Goal: Task Accomplishment & Management: Manage account settings

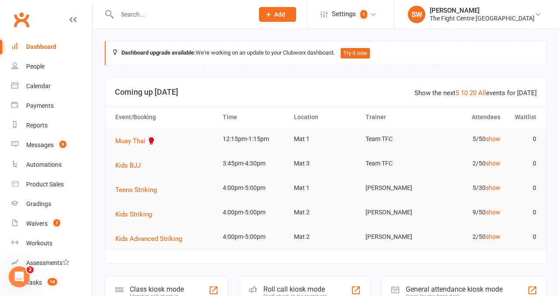
click at [164, 14] on input "text" at bounding box center [181, 14] width 133 height 12
paste input "[PERSON_NAME]"
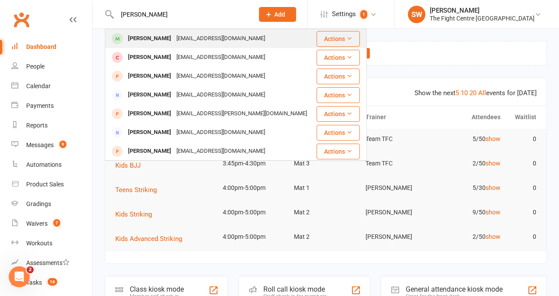
type input "[PERSON_NAME]"
click at [168, 38] on div "Chelsea Ferguson" at bounding box center [149, 38] width 49 height 13
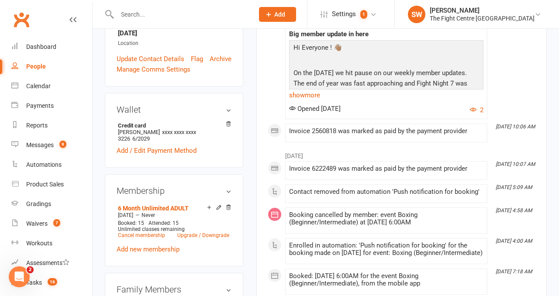
scroll to position [260, 0]
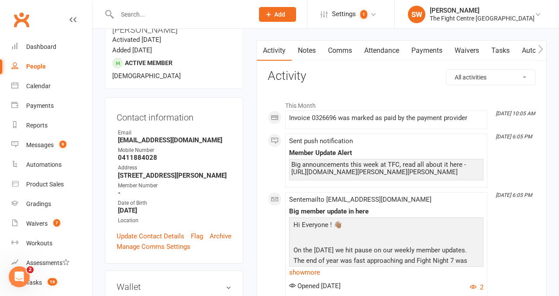
scroll to position [0, 0]
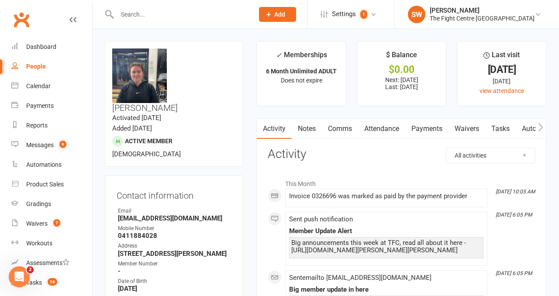
click at [430, 136] on link "Payments" at bounding box center [427, 129] width 43 height 20
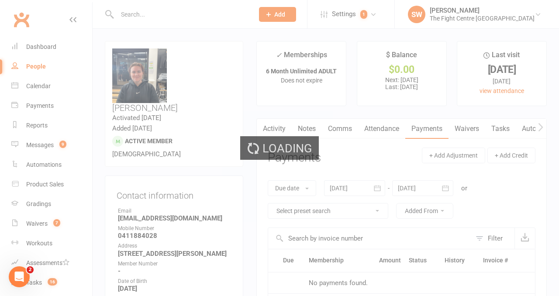
click at [380, 186] on div "Loading" at bounding box center [279, 148] width 559 height 296
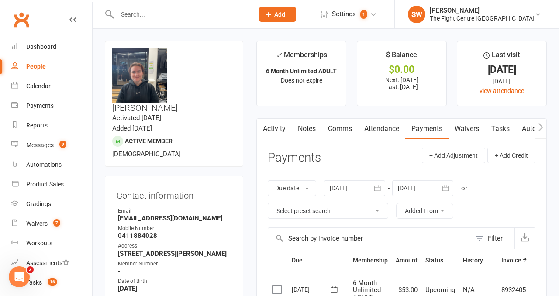
click at [377, 189] on icon "button" at bounding box center [377, 188] width 9 height 9
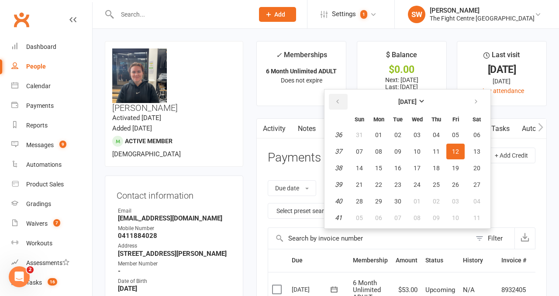
click at [343, 98] on button "button" at bounding box center [338, 102] width 19 height 16
click at [361, 154] on span "08" at bounding box center [359, 151] width 7 height 7
type input "08 Jun 2025"
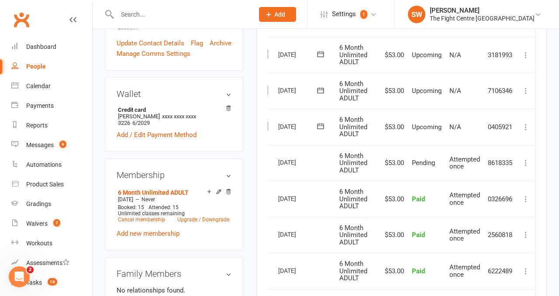
scroll to position [272, 0]
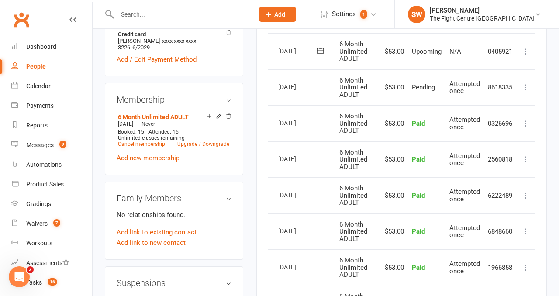
scroll to position [341, 0]
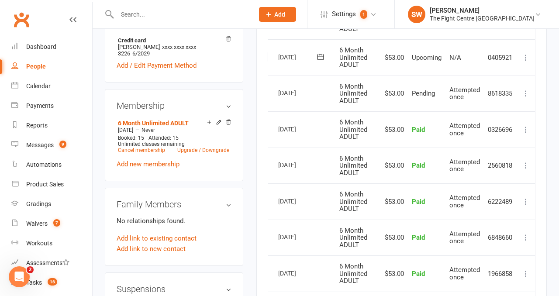
click at [252, 140] on main "✓ Memberships 6 Month Unlimited ADULT Does not expire $ Balance $0.00 Next: 15 …" at bounding box center [402, 221] width 304 height 1042
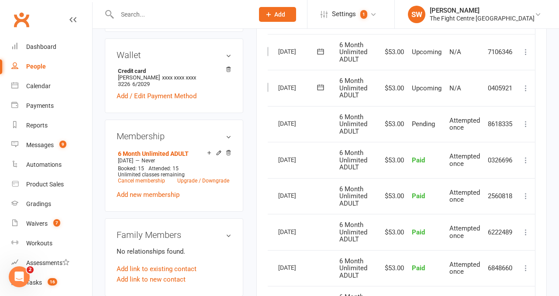
scroll to position [310, 0]
click at [437, 168] on td "Paid" at bounding box center [427, 160] width 38 height 36
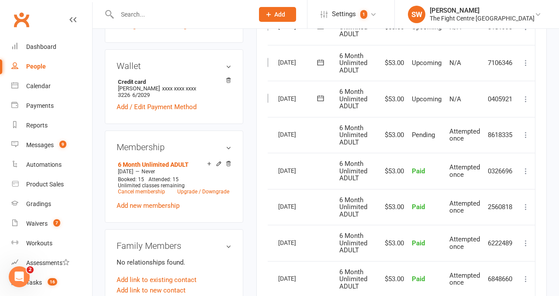
scroll to position [287, 0]
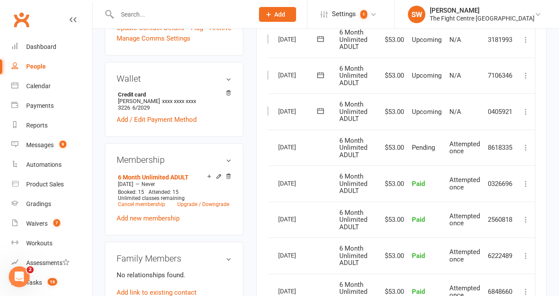
click at [163, 10] on input "text" at bounding box center [181, 14] width 133 height 12
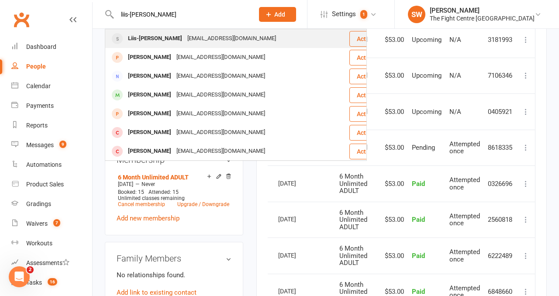
type input "liis-mary k"
click at [146, 39] on div "Liis-Mary Kuusk" at bounding box center [154, 38] width 59 height 13
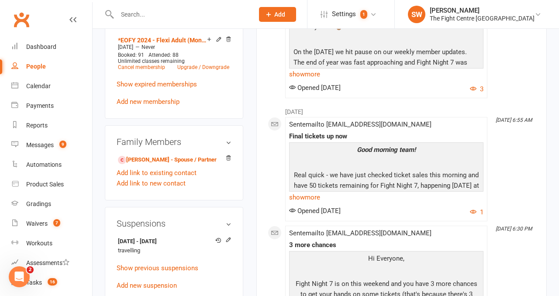
scroll to position [417, 0]
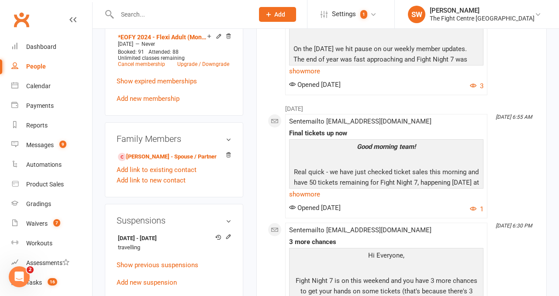
click at [139, 13] on input "text" at bounding box center [181, 14] width 133 height 12
paste input "Ani Ngakuru"
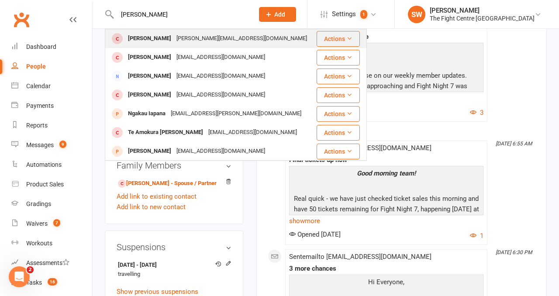
scroll to position [386, 0]
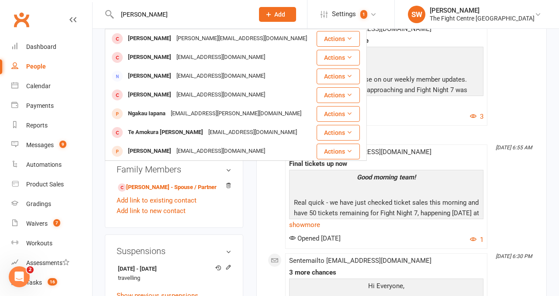
click at [170, 18] on input "Ani Ngakuru" at bounding box center [181, 14] width 133 height 12
paste input "ani.co@outlook.com"
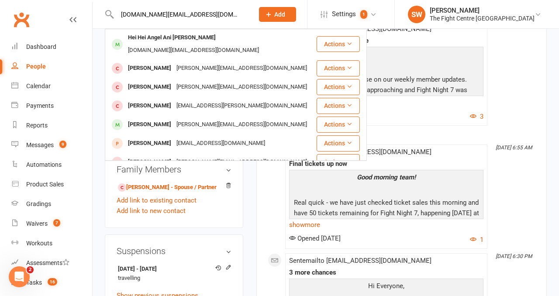
type input "ani.co@outlook.com"
click at [199, 44] on div "ani.co@outlook.com" at bounding box center [193, 50] width 136 height 13
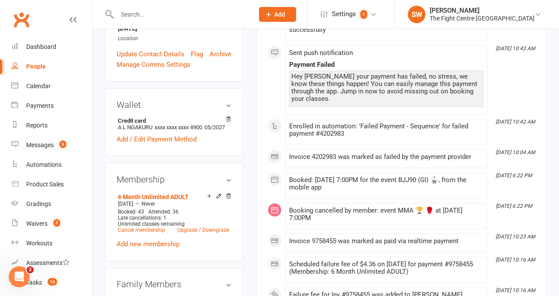
scroll to position [269, 0]
click at [59, 146] on count-badge "9" at bounding box center [60, 145] width 11 height 7
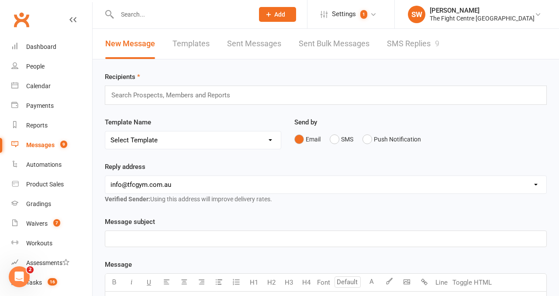
click at [407, 49] on link "SMS Replies 9" at bounding box center [413, 44] width 52 height 30
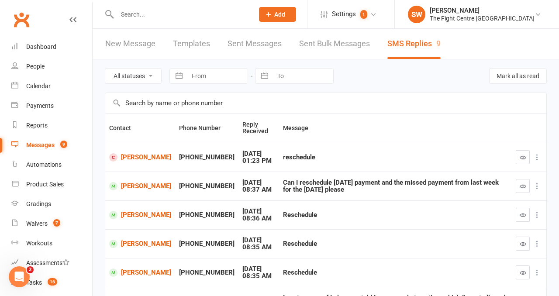
click at [155, 9] on input "text" at bounding box center [181, 14] width 133 height 12
paste input "Seth Shaw"
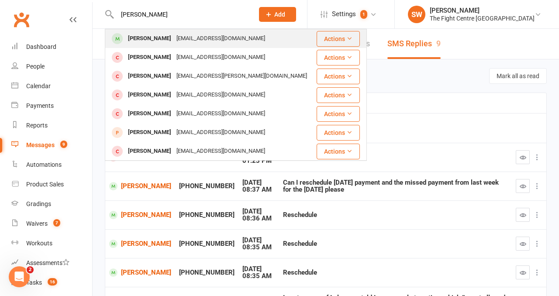
type input "Seth Shaw"
click at [174, 35] on div "Seth.shaw207@gmail.com" at bounding box center [221, 38] width 94 height 13
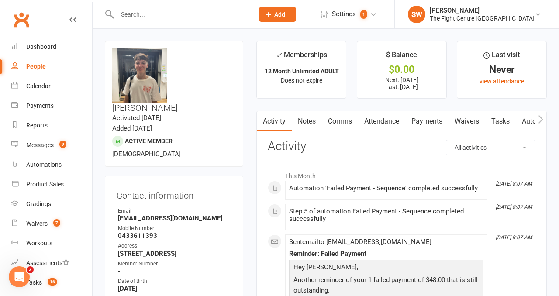
click at [420, 117] on link "Payments" at bounding box center [427, 121] width 43 height 20
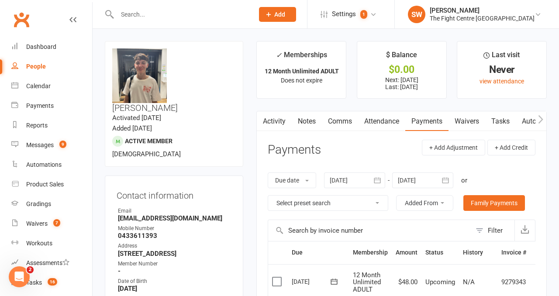
click at [276, 122] on link "Activity" at bounding box center [274, 121] width 35 height 20
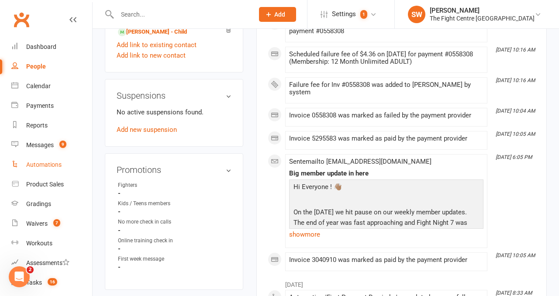
scroll to position [482, 0]
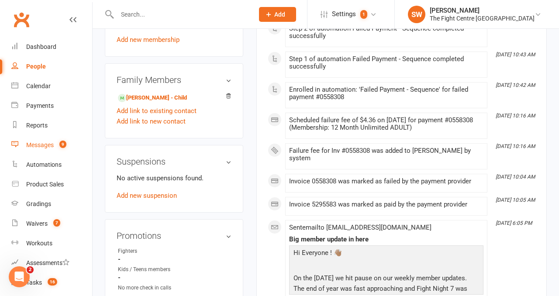
click at [31, 146] on div "Messages" at bounding box center [40, 145] width 28 height 7
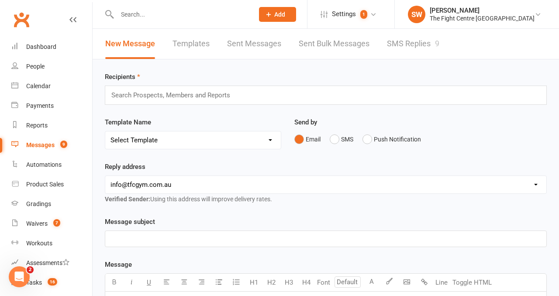
click at [411, 45] on link "SMS Replies 9" at bounding box center [413, 44] width 52 height 30
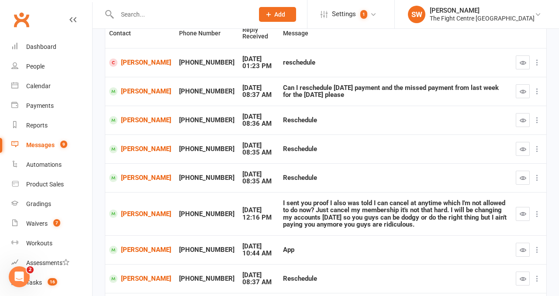
scroll to position [97, 0]
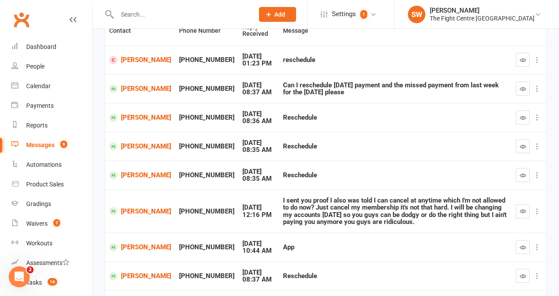
click at [375, 112] on td "Reschedule" at bounding box center [395, 117] width 233 height 29
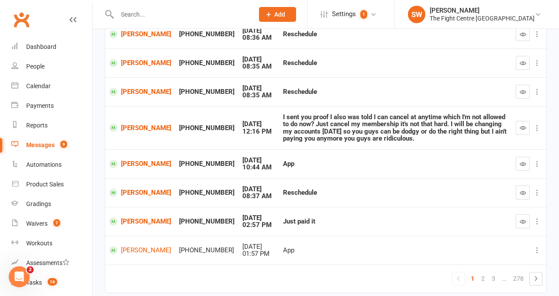
scroll to position [188, 0]
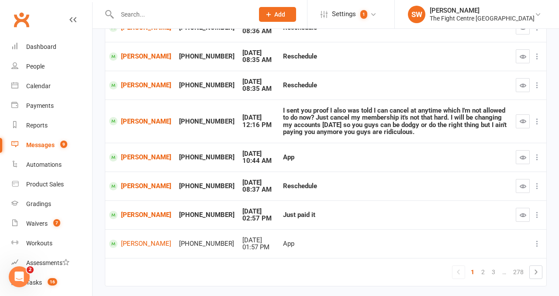
click at [390, 133] on div "I sent you proof I also was told I can cancel at anytime which I'm not allowed …" at bounding box center [395, 121] width 225 height 29
click at [386, 132] on div "I sent you proof I also was told I can cancel at anytime which I'm not allowed …" at bounding box center [395, 121] width 225 height 29
click at [523, 124] on icon "button" at bounding box center [523, 121] width 7 height 7
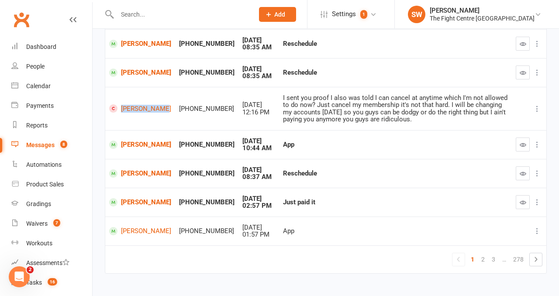
scroll to position [203, 0]
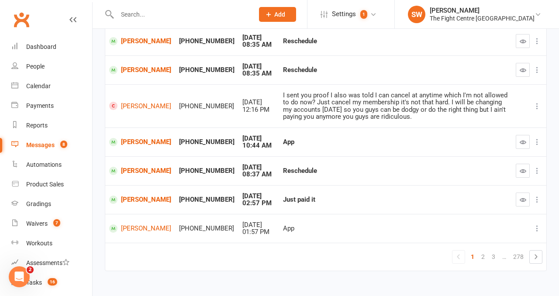
click at [322, 149] on td "App" at bounding box center [395, 142] width 233 height 29
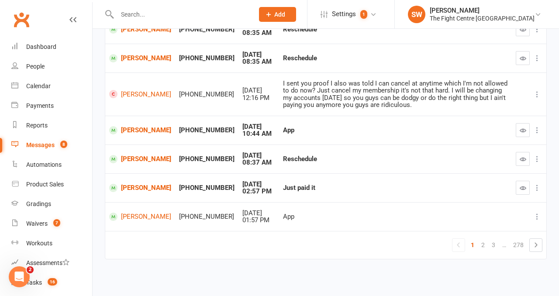
click at [521, 193] on button "button" at bounding box center [523, 188] width 14 height 14
click at [524, 163] on button "button" at bounding box center [523, 159] width 14 height 14
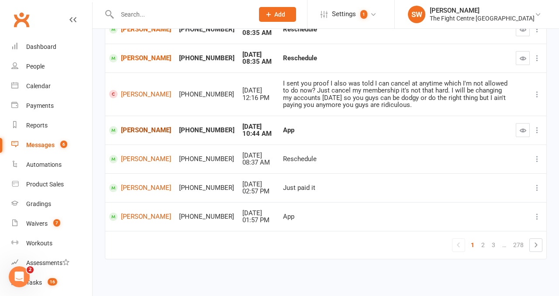
scroll to position [188, 0]
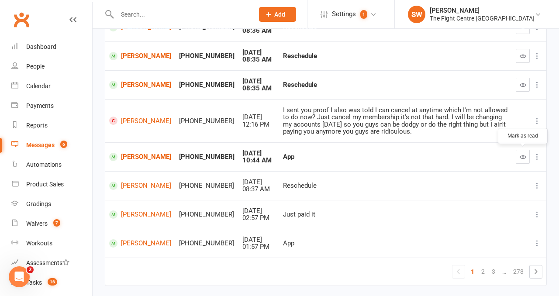
click at [523, 156] on icon "button" at bounding box center [523, 157] width 7 height 7
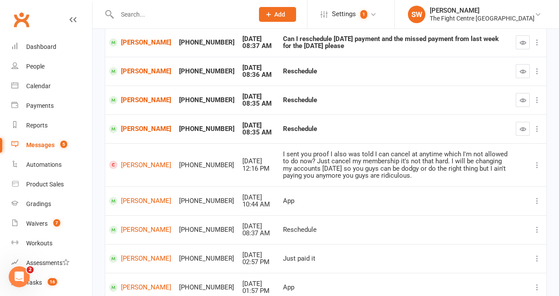
scroll to position [139, 0]
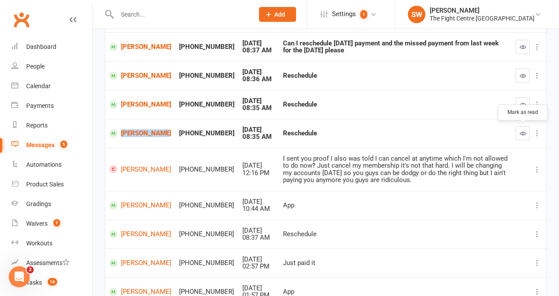
click at [524, 129] on button "button" at bounding box center [523, 133] width 14 height 14
click at [522, 106] on icon "button" at bounding box center [523, 104] width 7 height 7
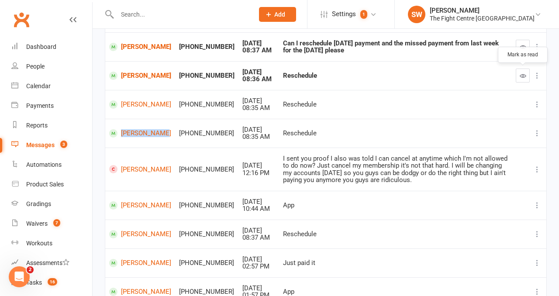
click at [525, 76] on icon "button" at bounding box center [523, 76] width 7 height 7
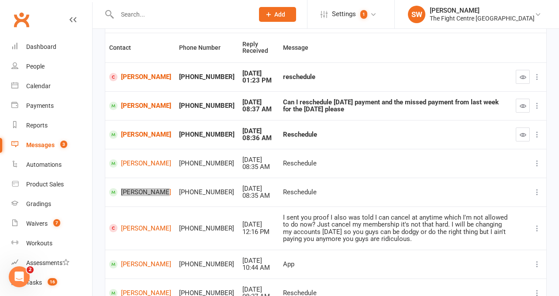
scroll to position [75, 0]
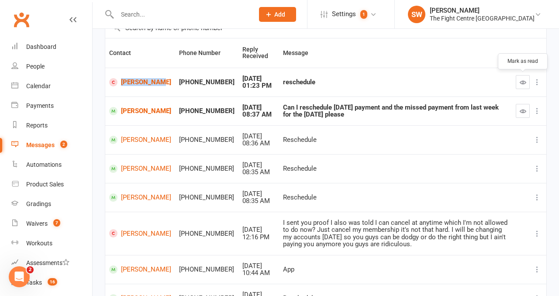
click at [521, 76] on button "button" at bounding box center [523, 82] width 14 height 14
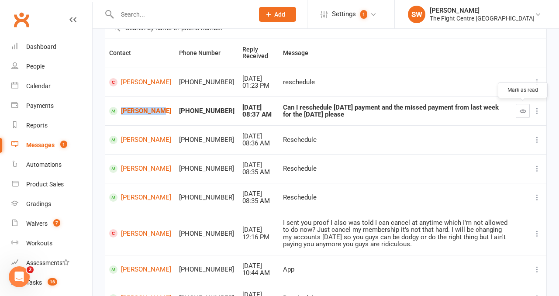
click at [520, 114] on button "button" at bounding box center [523, 111] width 14 height 14
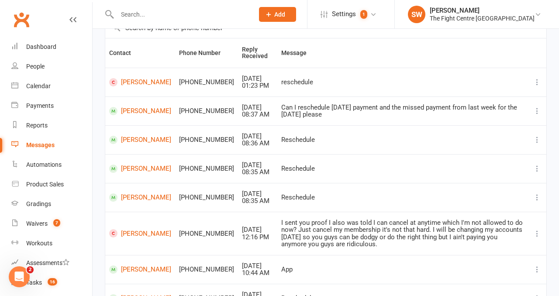
click at [147, 18] on input "text" at bounding box center [181, 14] width 133 height 12
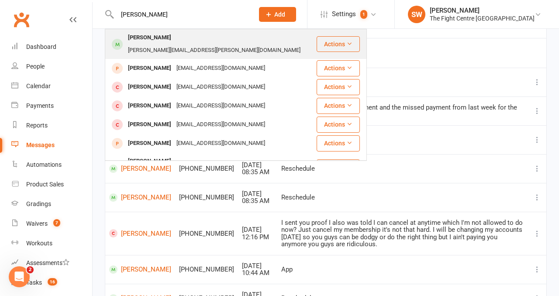
type input "olivia sutton"
click at [173, 44] on div "Olivia.sutton@bigpond.com" at bounding box center [214, 50] width 178 height 13
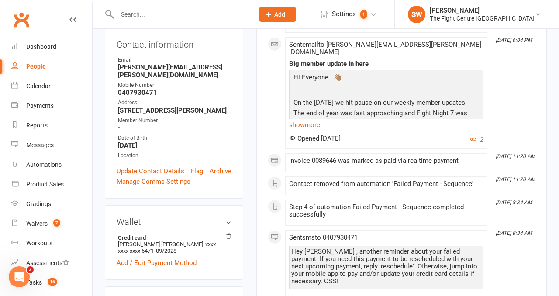
scroll to position [179, 0]
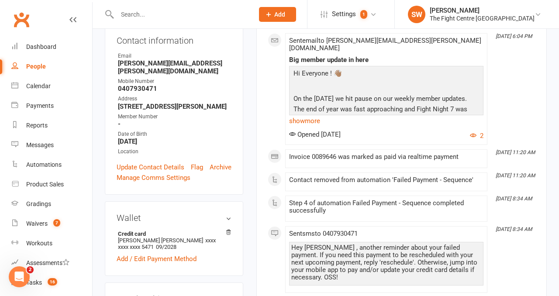
click at [150, 20] on input "text" at bounding box center [181, 14] width 133 height 12
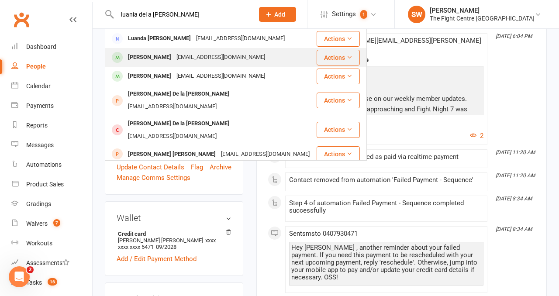
type input "luania del a cruz"
click at [174, 55] on div "Luaniadelacruz@gmail.com" at bounding box center [221, 57] width 94 height 13
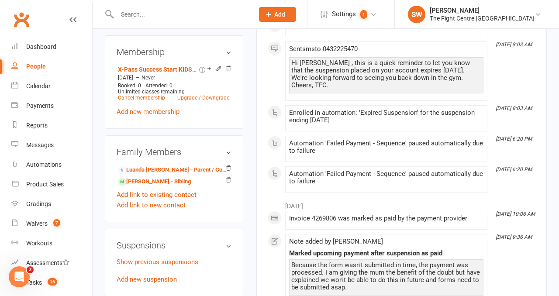
scroll to position [421, 0]
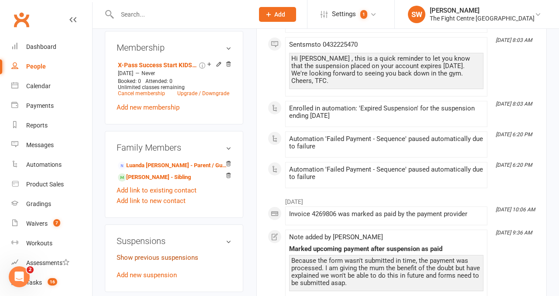
click at [188, 254] on link "Show previous suspensions" at bounding box center [158, 258] width 82 height 8
click at [256, 257] on main "✓ Memberships X-Pass Success Start KIDS (6 months) Does not expire $ Balance $0…" at bounding box center [402, 204] width 304 height 1169
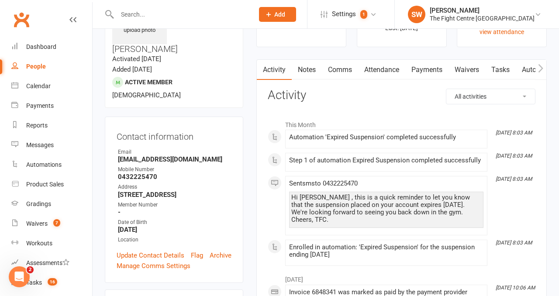
scroll to position [0, 0]
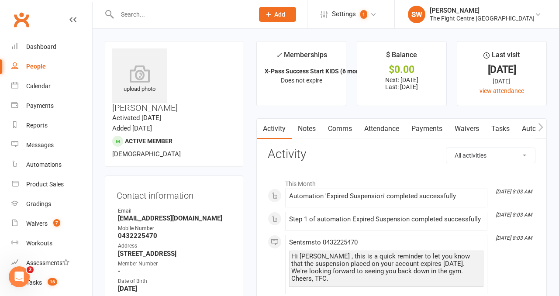
click at [55, 47] on div "Dashboard" at bounding box center [41, 46] width 30 height 7
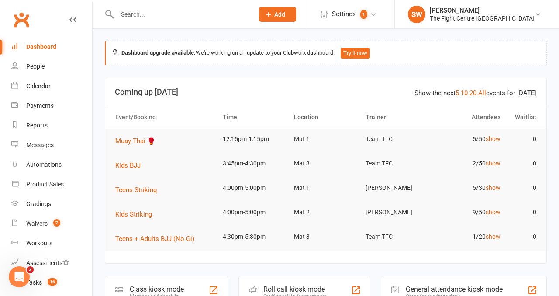
click at [146, 14] on input "text" at bounding box center [181, 14] width 133 height 12
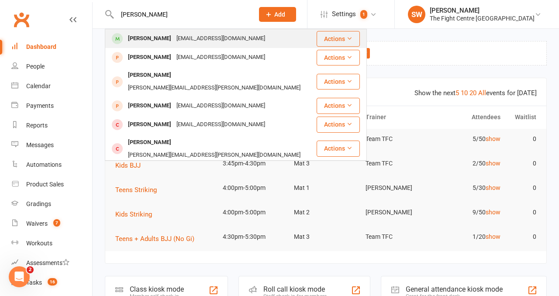
type input "joshua parsons"
click at [162, 45] on div "Joshua Parsons Jpars107@gmail.com" at bounding box center [211, 39] width 210 height 18
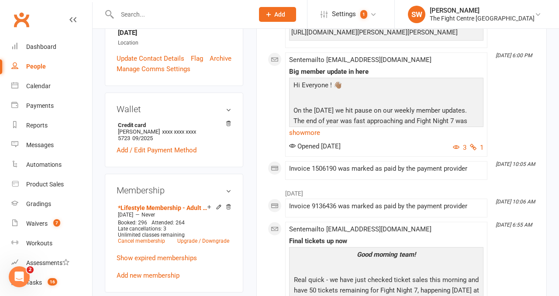
scroll to position [285, 0]
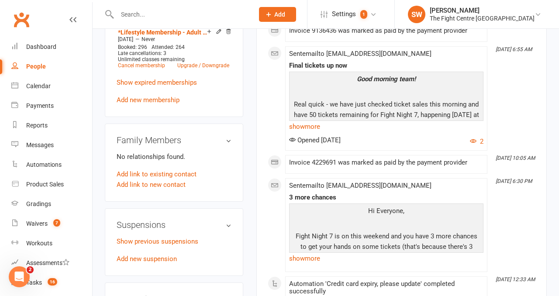
scroll to position [436, 0]
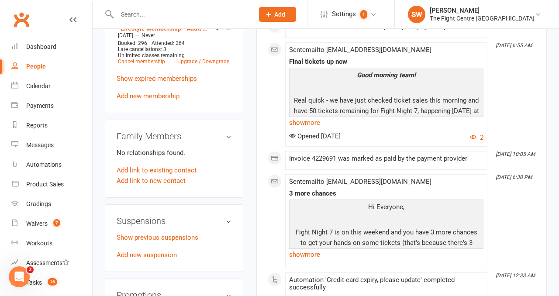
click at [248, 231] on div "upload photo change photo Joshua Parsons Activated 3 October, 2022 Added 3 Octo…" at bounding box center [174, 223] width 152 height 1236
click at [247, 215] on div "upload photo change photo Joshua Parsons Activated 3 October, 2022 Added 3 Octo…" at bounding box center [174, 223] width 152 height 1236
click at [146, 251] on link "Add new suspension" at bounding box center [147, 255] width 60 height 8
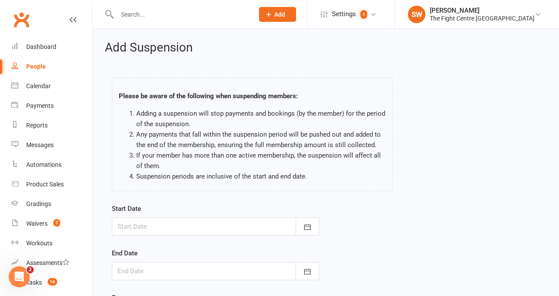
click at [197, 224] on div at bounding box center [216, 227] width 208 height 18
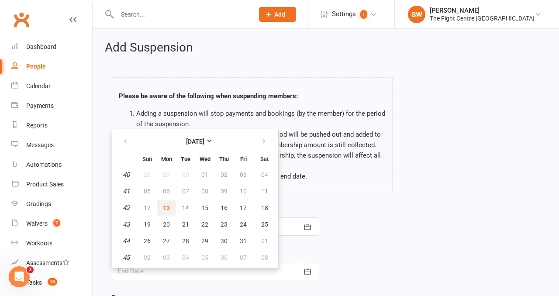
click at [168, 205] on span "13" at bounding box center [166, 208] width 7 height 7
type input "13 Oct 2025"
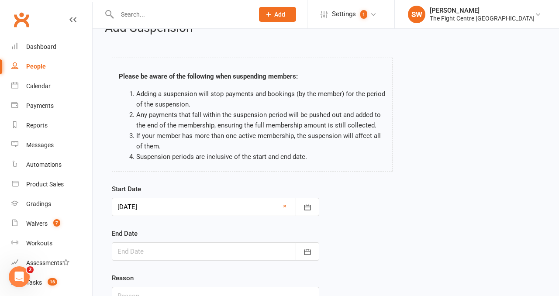
scroll to position [23, 0]
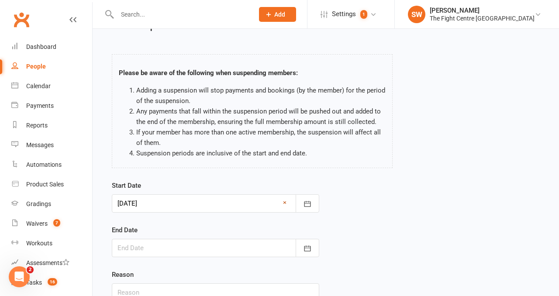
click at [285, 200] on link "×" at bounding box center [284, 203] width 3 height 10
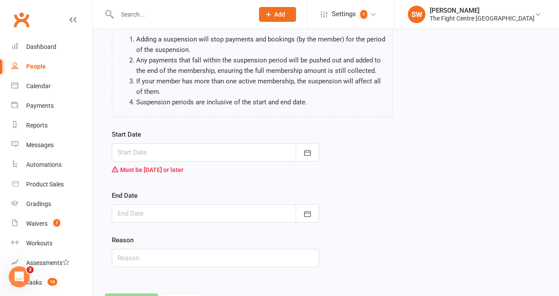
scroll to position [81, 0]
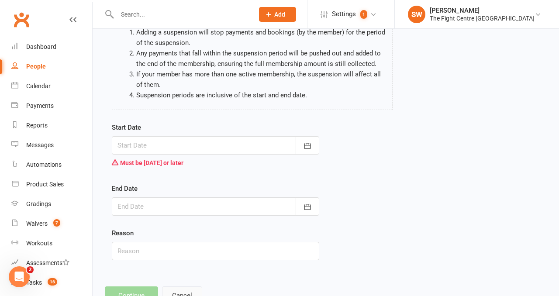
click at [185, 292] on button "Cancel" at bounding box center [182, 296] width 40 height 18
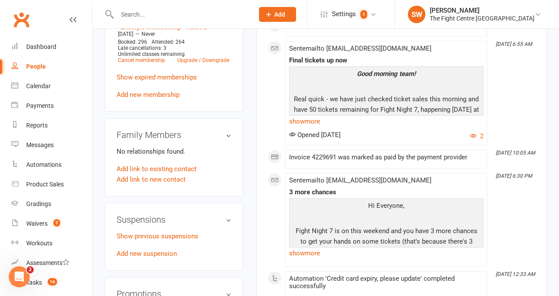
scroll to position [440, 0]
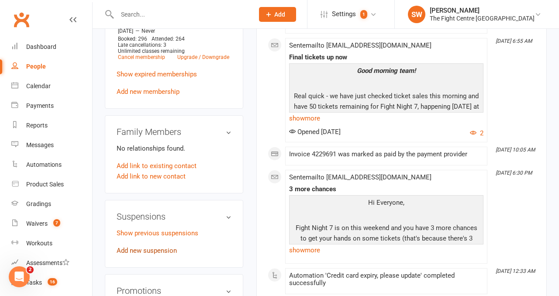
click at [140, 247] on link "Add new suspension" at bounding box center [147, 251] width 60 height 8
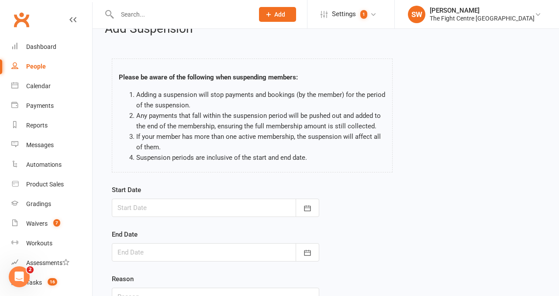
scroll to position [20, 0]
click at [172, 210] on div at bounding box center [216, 207] width 208 height 18
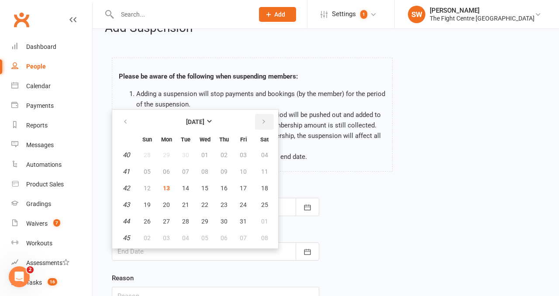
click at [270, 118] on button "button" at bounding box center [264, 122] width 19 height 16
click at [122, 123] on icon "button" at bounding box center [125, 121] width 6 height 7
click at [264, 132] on table "October 2025 Sun Mon Tue Wed Thu Fri Sat 40 28 29 30 01 02 03 04 41 05 06 07 08…" at bounding box center [195, 179] width 163 height 136
click at [264, 128] on button "button" at bounding box center [264, 122] width 19 height 16
click at [272, 121] on button "button" at bounding box center [264, 122] width 19 height 16
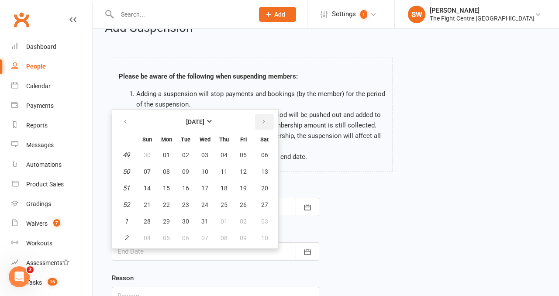
click at [267, 125] on button "button" at bounding box center [264, 122] width 19 height 16
click at [151, 239] on button "01" at bounding box center [147, 238] width 18 height 16
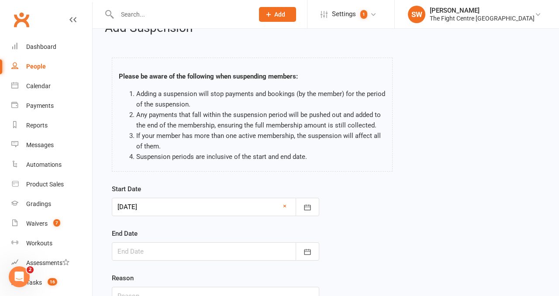
click at [149, 213] on div at bounding box center [216, 207] width 208 height 18
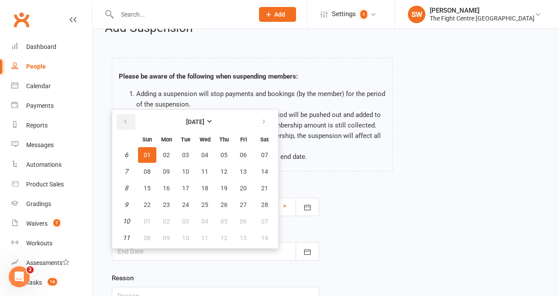
click at [131, 115] on button "button" at bounding box center [126, 122] width 19 height 16
click at [124, 111] on table "December 2025 Sun Mon Tue Wed Thu Fri Sat 49 30 01 02 03 04 05 06 50 07 08 09 1…" at bounding box center [195, 179] width 163 height 136
click at [130, 128] on button "button" at bounding box center [126, 122] width 19 height 16
click at [127, 126] on button "button" at bounding box center [126, 122] width 19 height 16
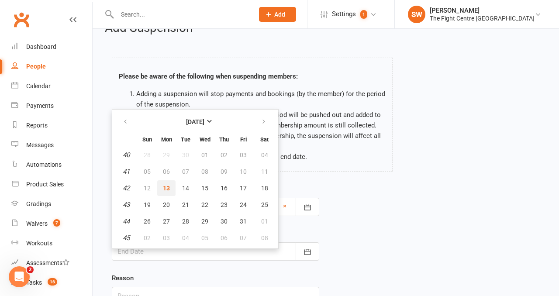
click at [159, 188] on button "13" at bounding box center [166, 189] width 18 height 16
type input "13 Oct 2025"
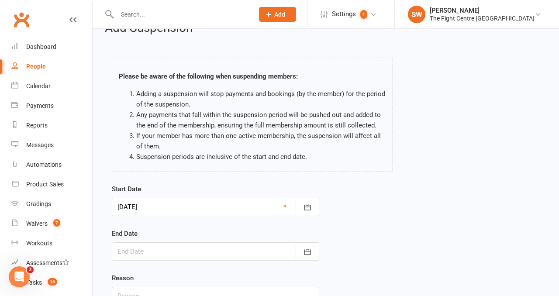
click at [141, 244] on div at bounding box center [216, 252] width 208 height 18
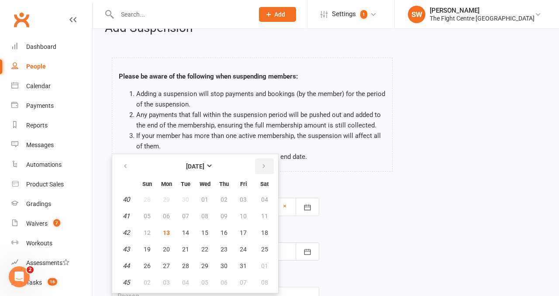
click at [261, 163] on icon "button" at bounding box center [264, 166] width 6 height 7
click at [150, 281] on button "01" at bounding box center [147, 283] width 18 height 16
type input "01 Feb 2026"
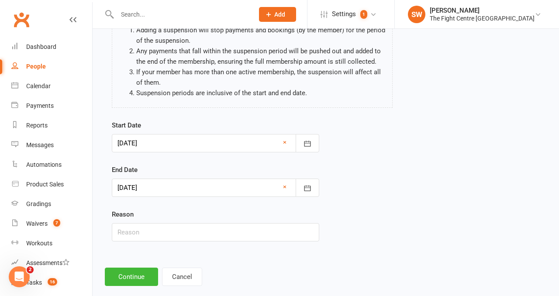
scroll to position [88, 0]
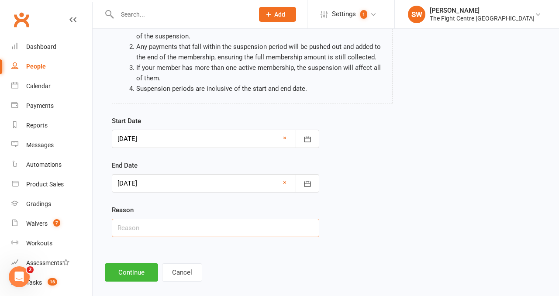
click at [146, 226] on input "text" at bounding box center [216, 228] width 208 height 18
drag, startPoint x: 208, startPoint y: 228, endPoint x: 14, endPoint y: 247, distance: 194.9
click at [13, 247] on ui-view "Prospect Member Non-attending contact Class / event Appointment Grading event T…" at bounding box center [279, 104] width 559 height 380
drag, startPoint x: 207, startPoint y: 227, endPoint x: 118, endPoint y: 227, distance: 89.6
click at [118, 227] on input "moved away for a little bit" at bounding box center [216, 228] width 208 height 18
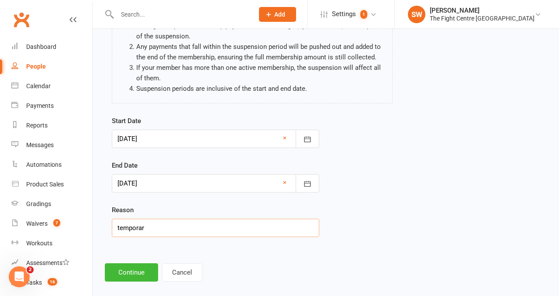
type input "temporary relocation"
click at [129, 275] on button "Continue" at bounding box center [131, 273] width 53 height 18
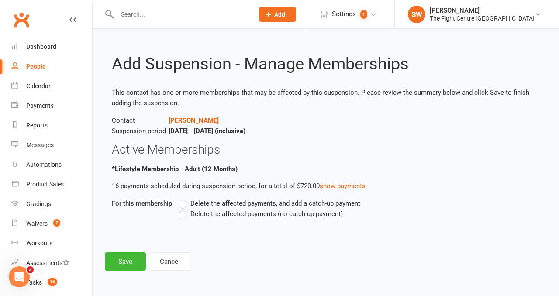
click at [185, 212] on label "Delete the affected payments (no catch-up payment)" at bounding box center [261, 214] width 164 height 10
click at [184, 209] on input "Delete the affected payments (no catch-up payment)" at bounding box center [182, 209] width 6 height 0
click at [139, 251] on div "Add Suspension - Manage Memberships This contact has one or more memberships th…" at bounding box center [326, 156] width 467 height 254
click at [139, 268] on button "Save" at bounding box center [125, 262] width 41 height 18
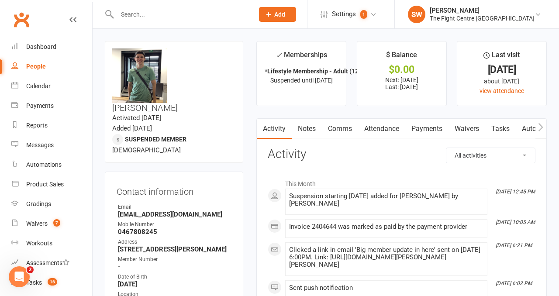
click at [304, 122] on link "Notes" at bounding box center [307, 129] width 30 height 20
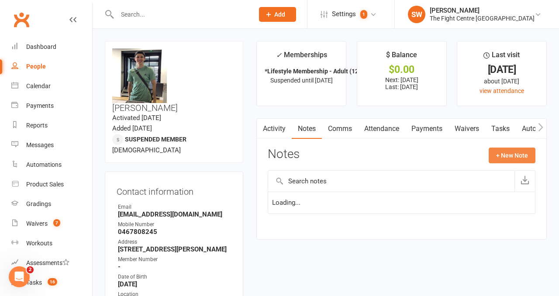
click at [507, 160] on button "+ New Note" at bounding box center [512, 156] width 47 height 16
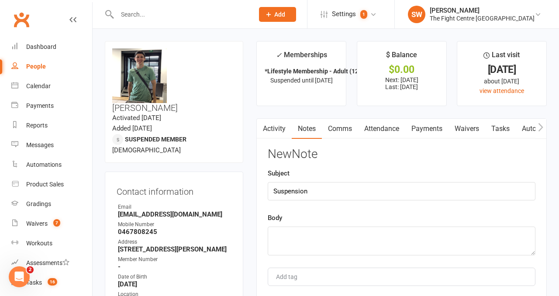
type input "Suspension"
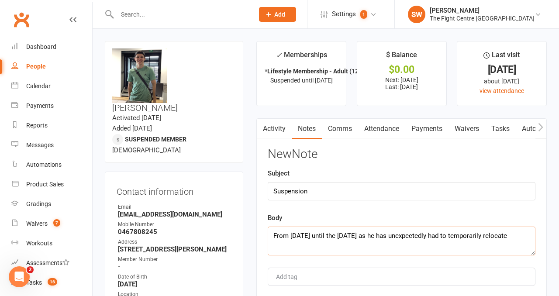
click at [529, 239] on textarea "From today until the 1st of February as he has unexpectedly had to temporarily …" at bounding box center [402, 241] width 268 height 29
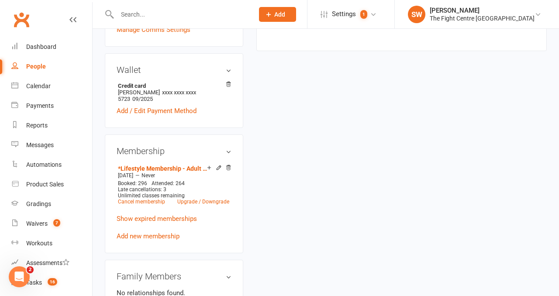
scroll to position [293, 0]
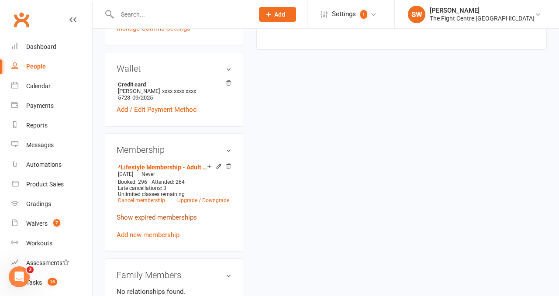
click at [197, 214] on link "Show expired memberships" at bounding box center [157, 218] width 80 height 8
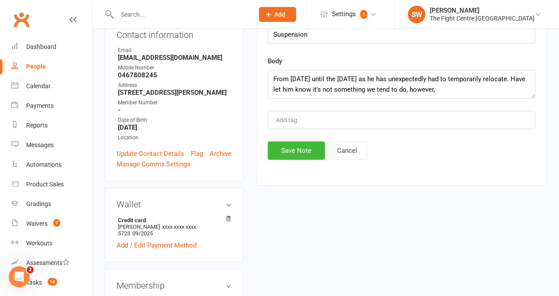
scroll to position [147, 0]
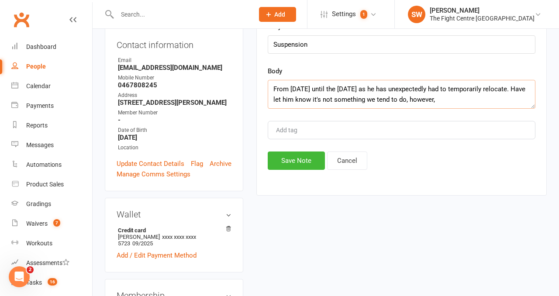
click at [471, 97] on textarea "From today until the 1st of February as he has unexpectedly had to temporarily …" at bounding box center [402, 94] width 268 height 29
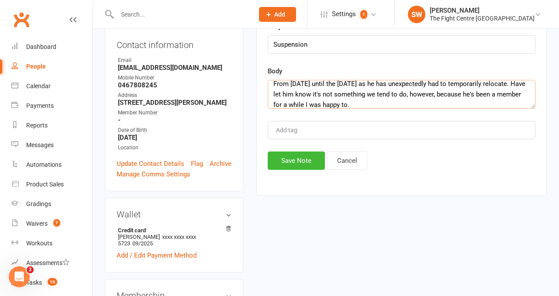
type textarea "From today until the 1st of February as he has unexpectedly had to temporarily …"
click at [315, 162] on button "Save Note" at bounding box center [296, 161] width 57 height 18
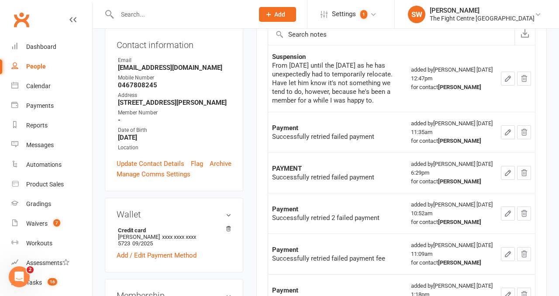
click at [190, 16] on input "text" at bounding box center [181, 14] width 133 height 12
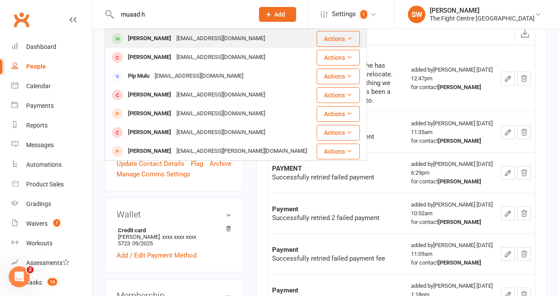
type input "muaad h"
click at [184, 41] on div "Muaadhh7@gmail.com" at bounding box center [221, 38] width 94 height 13
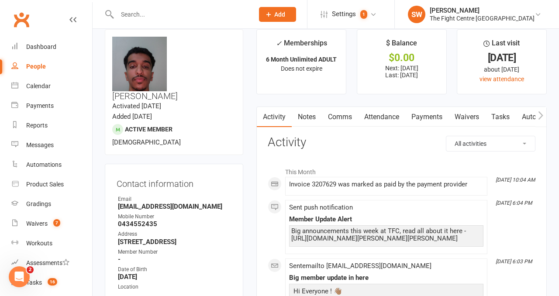
scroll to position [14, 0]
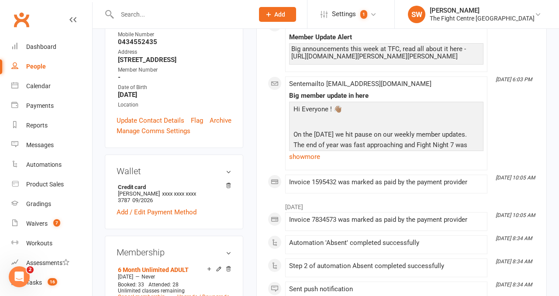
scroll to position [223, 0]
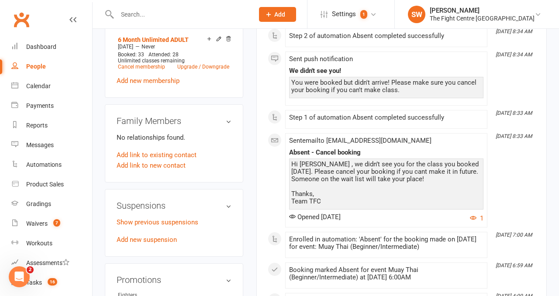
scroll to position [427, 0]
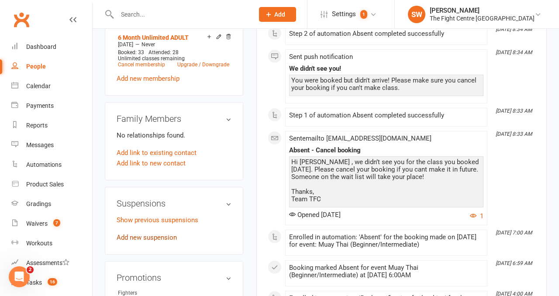
click at [143, 234] on link "Add new suspension" at bounding box center [147, 238] width 60 height 8
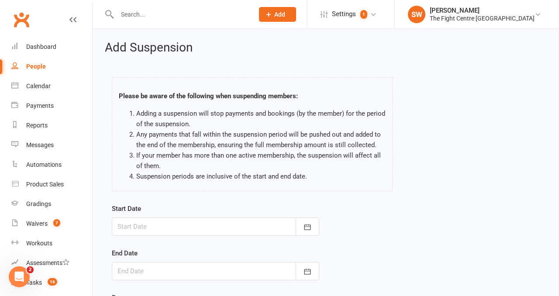
click at [210, 227] on div at bounding box center [216, 227] width 208 height 18
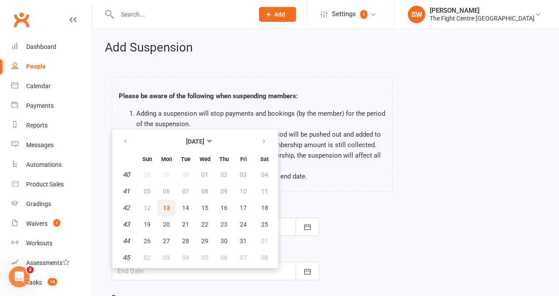
click at [167, 203] on button "13" at bounding box center [166, 208] width 18 height 16
type input "13 Oct 2025"
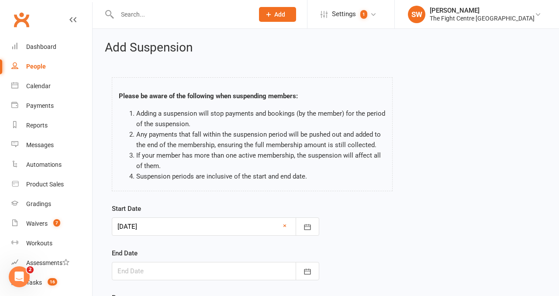
click at [190, 280] on div at bounding box center [216, 271] width 208 height 18
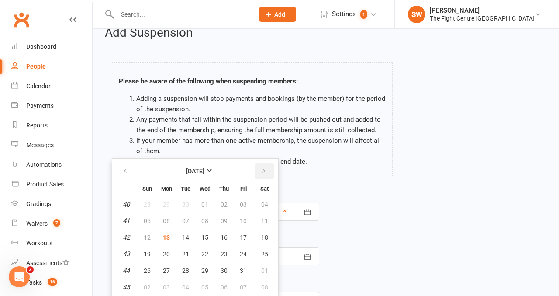
click at [264, 174] on icon "button" at bounding box center [264, 171] width 6 height 7
click at [173, 240] on button "10" at bounding box center [166, 238] width 18 height 16
type input "[DATE]"
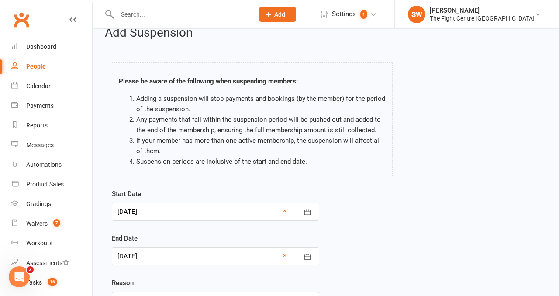
scroll to position [47, 0]
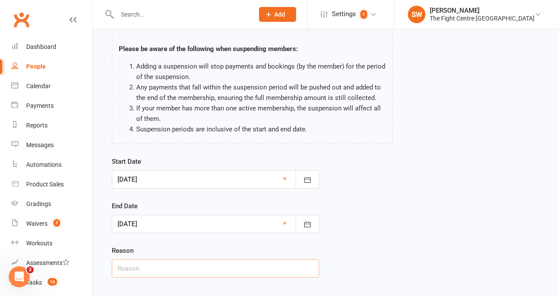
click at [161, 264] on input "text" at bounding box center [216, 269] width 208 height 18
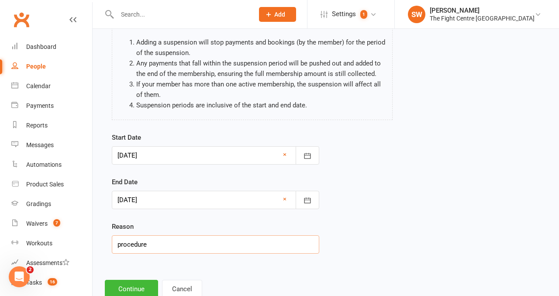
scroll to position [72, 0]
type input "procedure"
click at [125, 282] on button "Continue" at bounding box center [131, 289] width 53 height 18
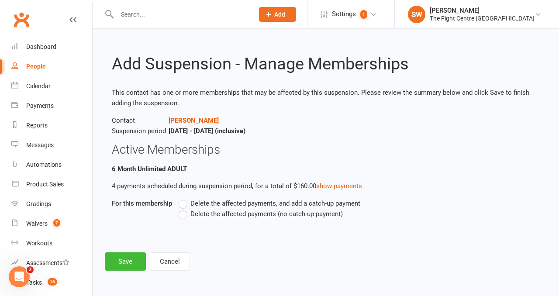
scroll to position [0, 0]
click at [188, 216] on label "Delete the affected payments (no catch-up payment)" at bounding box center [261, 214] width 164 height 10
click at [184, 209] on input "Delete the affected payments (no catch-up payment)" at bounding box center [182, 209] width 6 height 0
click at [138, 261] on button "Save" at bounding box center [125, 262] width 41 height 18
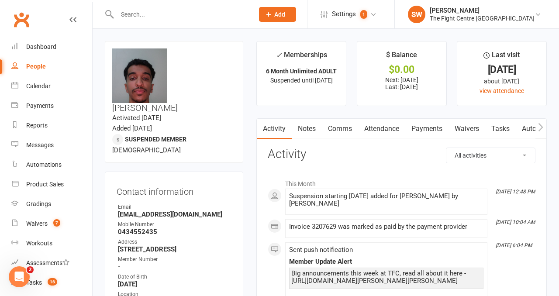
click at [158, 9] on input "text" at bounding box center [181, 14] width 133 height 12
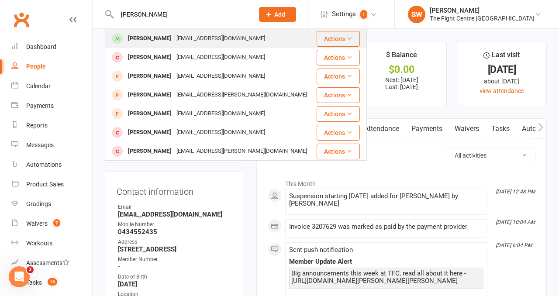
type input "holly miller"
click at [158, 33] on div "Holly Miller" at bounding box center [149, 38] width 49 height 13
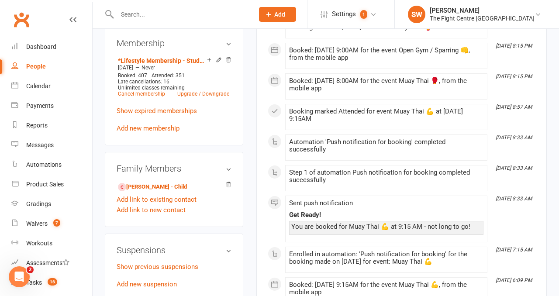
scroll to position [426, 0]
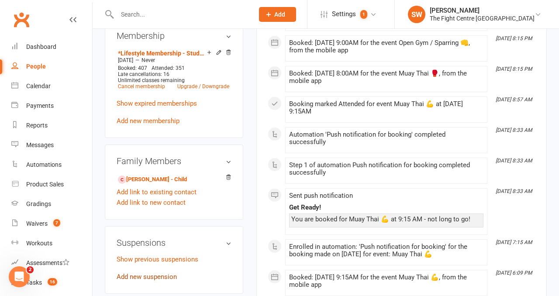
click at [156, 273] on link "Add new suspension" at bounding box center [147, 277] width 60 height 8
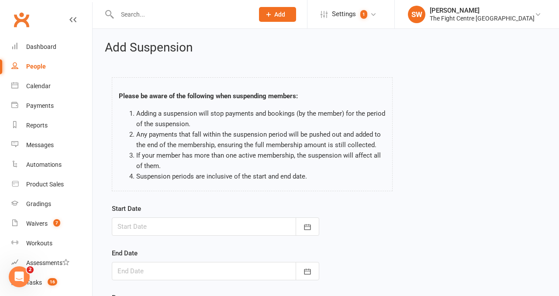
click at [182, 225] on div at bounding box center [216, 227] width 208 height 18
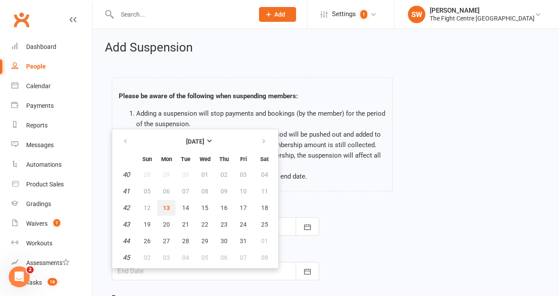
click at [166, 209] on span "13" at bounding box center [166, 208] width 7 height 7
type input "13 Oct 2025"
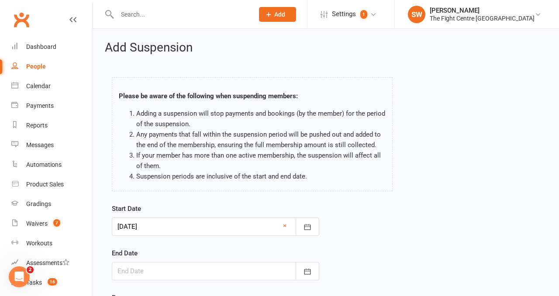
click at [197, 271] on div at bounding box center [216, 271] width 208 height 18
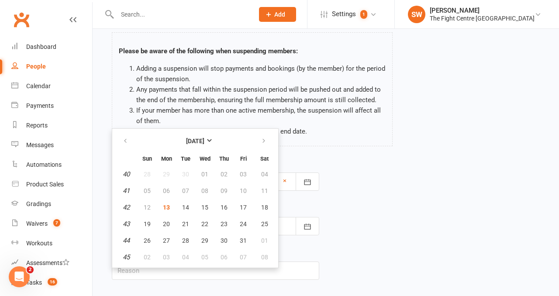
scroll to position [47, 0]
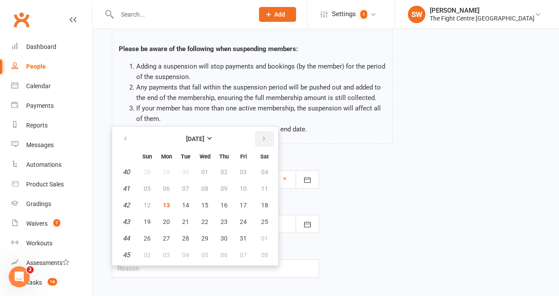
click at [264, 138] on icon "button" at bounding box center [264, 139] width 6 height 7
click at [163, 209] on span "10" at bounding box center [166, 205] width 7 height 7
type input "[DATE]"
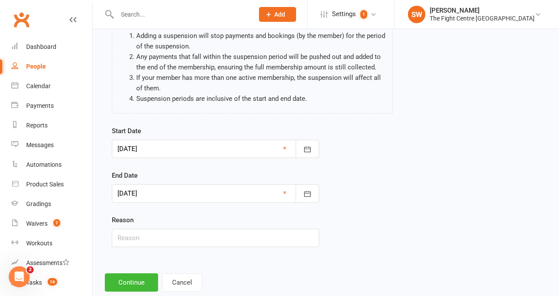
scroll to position [80, 0]
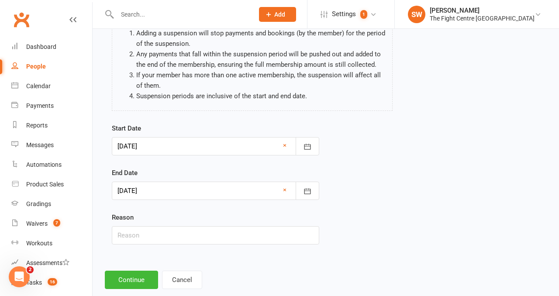
click at [131, 266] on div "Add Suspension Please be aware of the following when suspending members: Adding…" at bounding box center [326, 124] width 467 height 353
click at [131, 280] on button "Continue" at bounding box center [131, 280] width 53 height 18
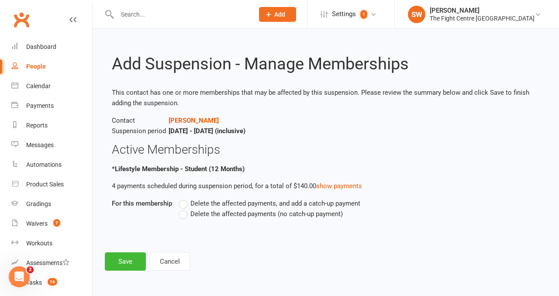
scroll to position [0, 0]
click at [188, 217] on label "Delete the affected payments (no catch-up payment)" at bounding box center [261, 214] width 164 height 10
click at [184, 209] on input "Delete the affected payments (no catch-up payment)" at bounding box center [182, 209] width 6 height 0
click at [138, 268] on button "Save" at bounding box center [125, 262] width 41 height 18
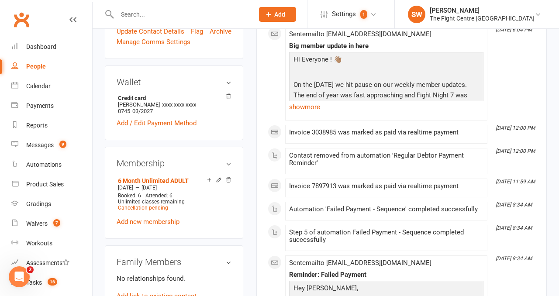
scroll to position [274, 0]
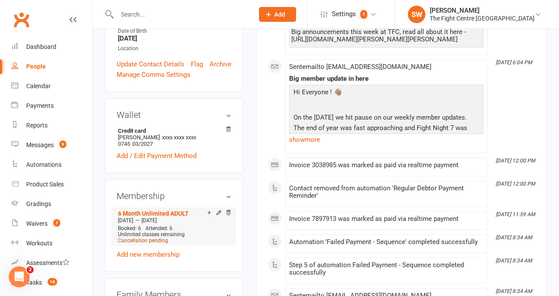
click at [149, 238] on span "Cancellation pending" at bounding box center [143, 241] width 50 height 6
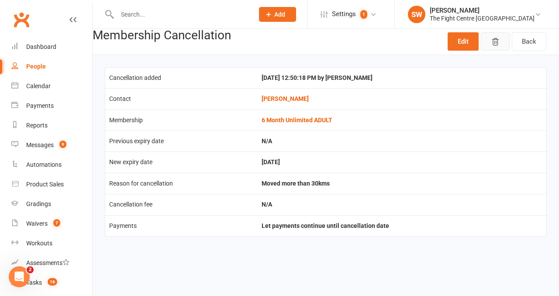
click at [489, 48] on button "button" at bounding box center [495, 41] width 29 height 18
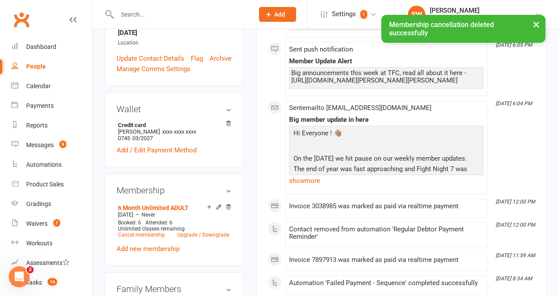
scroll to position [257, 0]
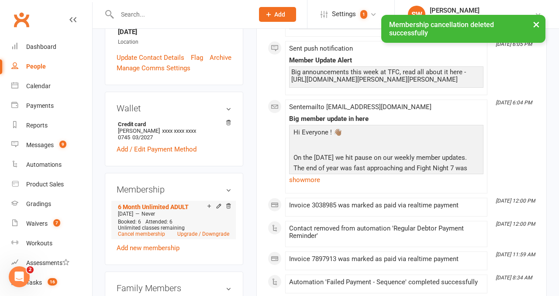
click at [126, 201] on li "6 Month Unlimited ADULT May 12 2025 — Never Booked: 6 Attended: 6 Unlimited cla…" at bounding box center [174, 220] width 116 height 38
click at [125, 201] on li "6 Month Unlimited ADULT May 12 2025 — Never Booked: 6 Attended: 6 Unlimited cla…" at bounding box center [174, 220] width 116 height 38
click at [123, 231] on link "Cancel membership" at bounding box center [141, 234] width 47 height 6
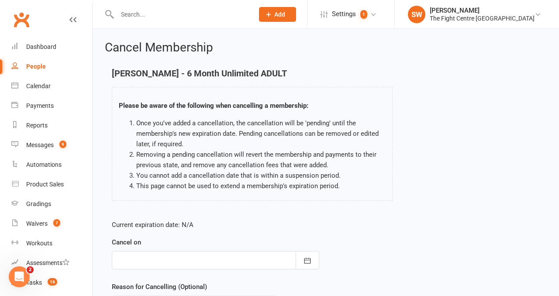
click at [173, 268] on div at bounding box center [216, 260] width 208 height 18
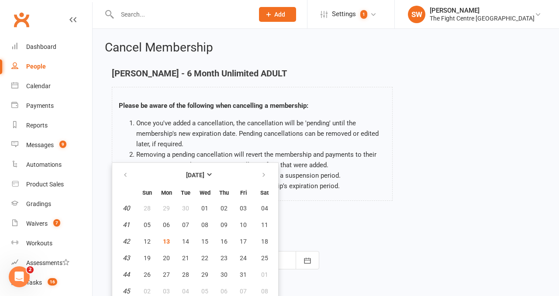
scroll to position [4, 0]
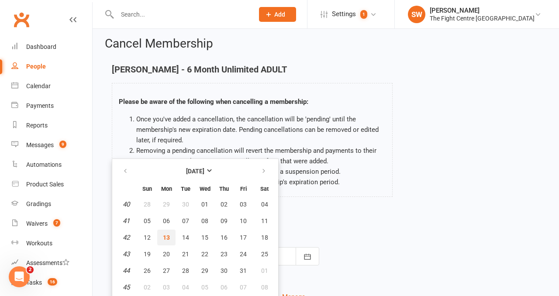
click at [170, 240] on span "13" at bounding box center [166, 237] width 7 height 7
type input "13 Oct 2025"
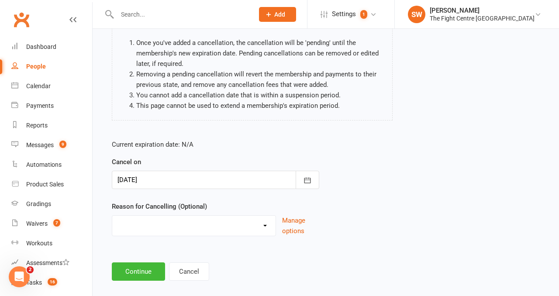
scroll to position [83, 0]
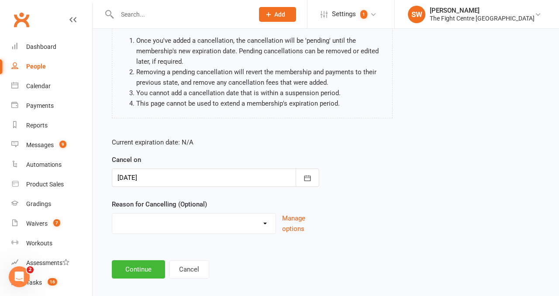
click at [159, 226] on select "Cancelled in contract- 30kms Cancelled in contract - dispute Cancelled in contr…" at bounding box center [193, 222] width 163 height 17
select select "0"
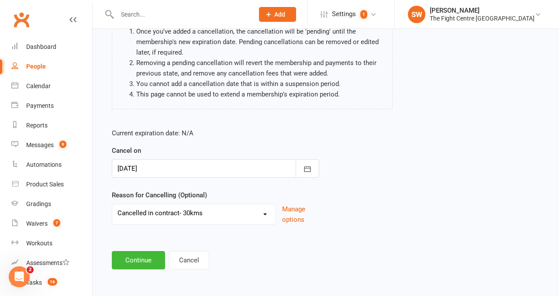
click at [144, 245] on main "Sam Hennessy - 6 Month Unlimited ADULT Please be aware of the following when ca…" at bounding box center [326, 123] width 442 height 293
click at [144, 257] on button "Continue" at bounding box center [138, 260] width 53 height 18
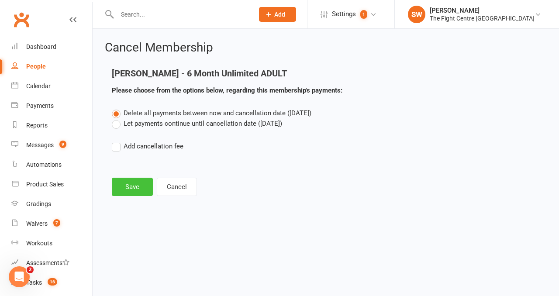
click at [141, 188] on button "Save" at bounding box center [132, 187] width 41 height 18
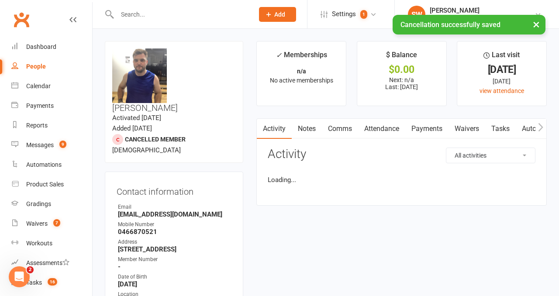
click at [345, 124] on link "Comms" at bounding box center [340, 129] width 36 height 20
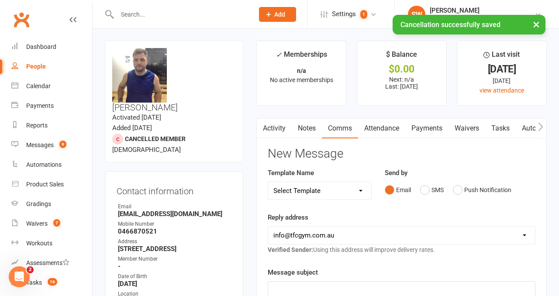
scroll to position [14, 0]
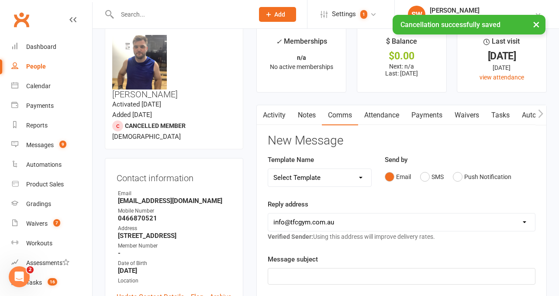
click at [275, 122] on link "Activity" at bounding box center [274, 115] width 35 height 20
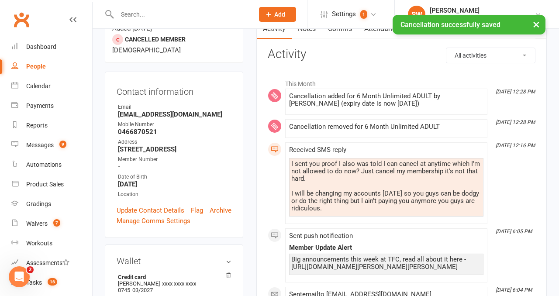
scroll to position [101, 0]
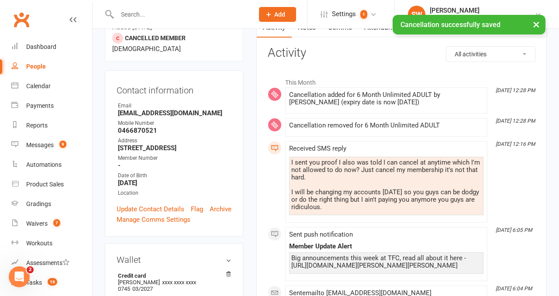
click at [405, 217] on div "Received SMS reply I sent you proof I also was told I can cancel at anytime whi…" at bounding box center [386, 182] width 195 height 74
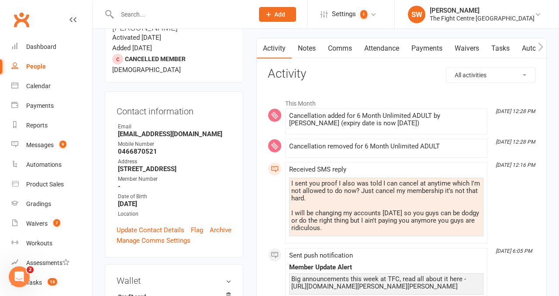
scroll to position [80, 0]
click at [334, 45] on link "Comms" at bounding box center [340, 49] width 36 height 20
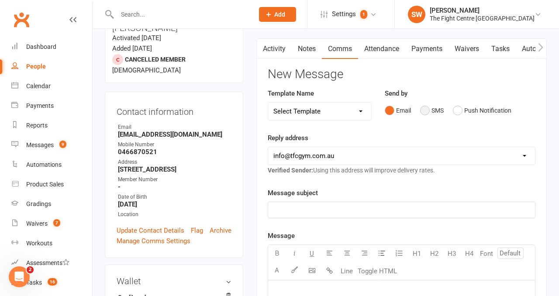
click at [516, 111] on div "Email SMS Push Notification" at bounding box center [460, 110] width 151 height 17
click at [422, 114] on button "SMS" at bounding box center [432, 110] width 24 height 17
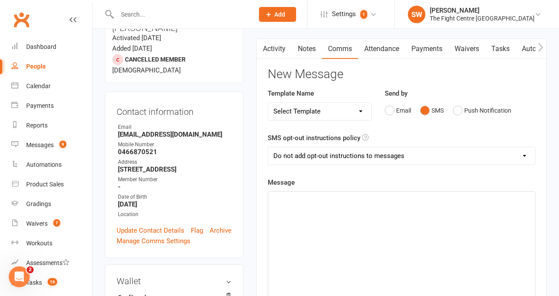
click at [376, 229] on div "﻿" at bounding box center [401, 257] width 267 height 131
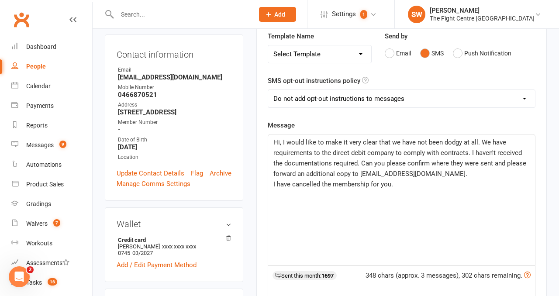
scroll to position [138, 0]
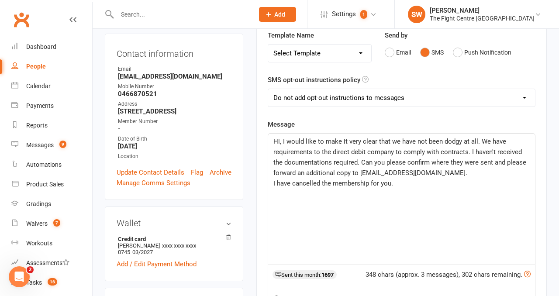
click at [409, 185] on p "I have cancelled the membership for you." at bounding box center [402, 183] width 257 height 10
click at [401, 182] on p "I have cancelled the membership for you." at bounding box center [402, 183] width 257 height 10
click at [410, 181] on p "I have cancelled the membership for you." at bounding box center [402, 183] width 257 height 10
click at [415, 181] on p "I have cancelled the membership for you." at bounding box center [402, 183] width 257 height 10
click at [277, 184] on span "I have removed all of your remaining payments given the threat to cancel your c…" at bounding box center [395, 184] width 242 height 8
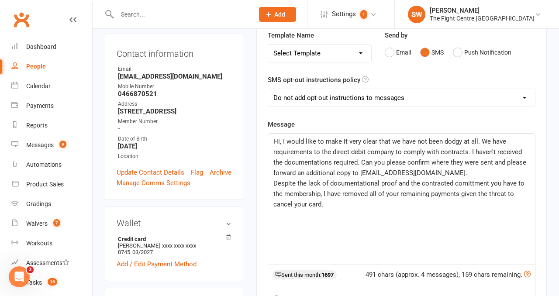
click at [375, 204] on p "Despite the lack of documentational proof and the contracted comittment you hav…" at bounding box center [402, 193] width 257 height 31
click at [359, 185] on span "Despite the lack of documentational proof and the contracted comittment you hav…" at bounding box center [400, 194] width 253 height 29
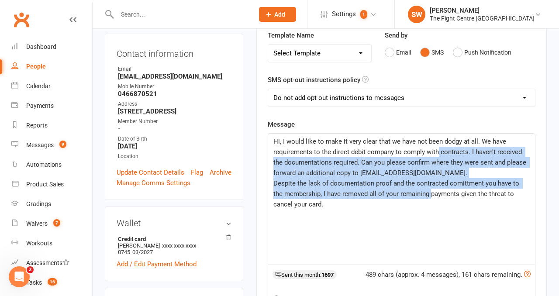
click at [421, 199] on p "Despite the lack of documentation proof and the contracted comittment you have …" at bounding box center [402, 193] width 257 height 31
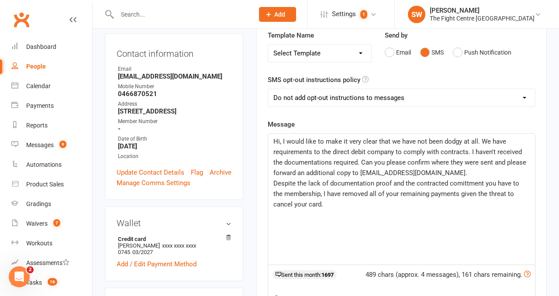
click at [402, 208] on p "Despite the lack of documentation proof and the contracted comittment you have …" at bounding box center [402, 193] width 257 height 31
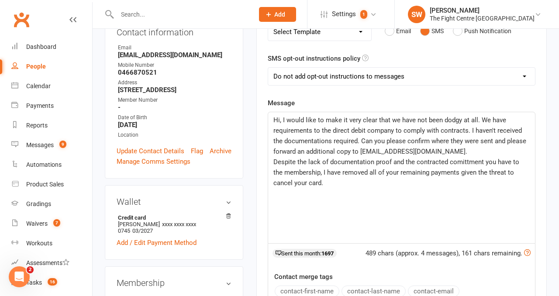
scroll to position [161, 0]
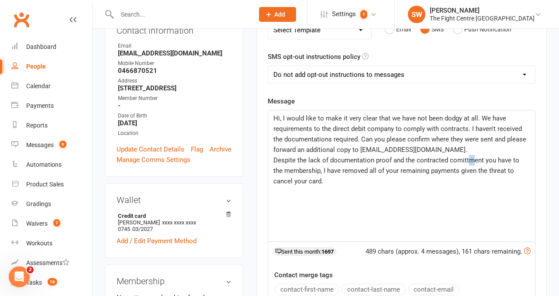
click at [470, 158] on span "Despite the lack of documentation proof and the contracted comittment you have …" at bounding box center [398, 170] width 248 height 29
click at [459, 158] on span "Despite the lack of documentation proof and the contracted comittment you have …" at bounding box center [398, 170] width 248 height 29
drag, startPoint x: 372, startPoint y: 175, endPoint x: 397, endPoint y: 170, distance: 26.3
click at [372, 175] on p "Despite the lack of documentation proof and the contracted commitment you have …" at bounding box center [402, 170] width 257 height 31
click at [340, 181] on p "Despite the lack of documentation proof and the contracted commitment you have …" at bounding box center [402, 170] width 257 height 31
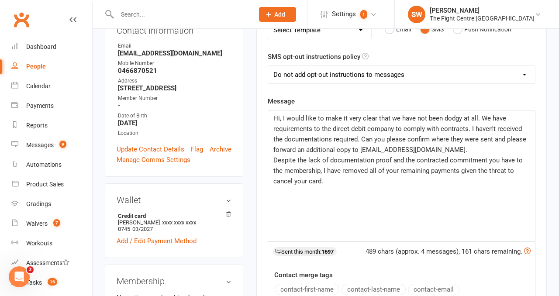
click at [322, 170] on span "Despite the lack of documentation proof and the contracted commitment you have …" at bounding box center [399, 170] width 251 height 29
click at [285, 171] on span "Despite the lack of documentation proof and the contracted commitment you have …" at bounding box center [399, 170] width 251 height 29
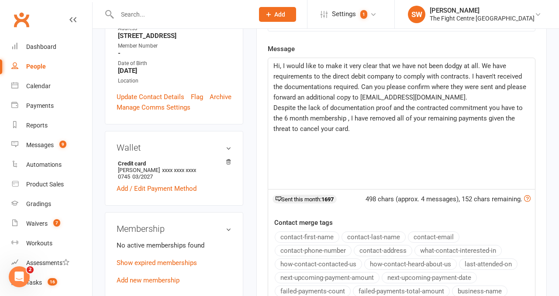
scroll to position [225, 0]
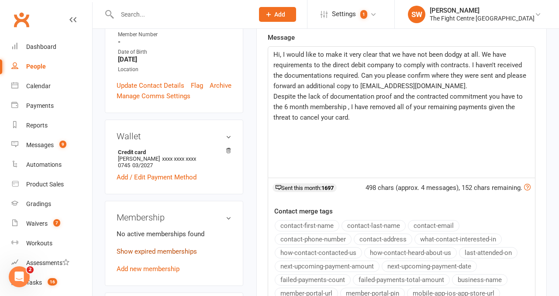
click at [171, 248] on link "Show expired memberships" at bounding box center [157, 252] width 80 height 8
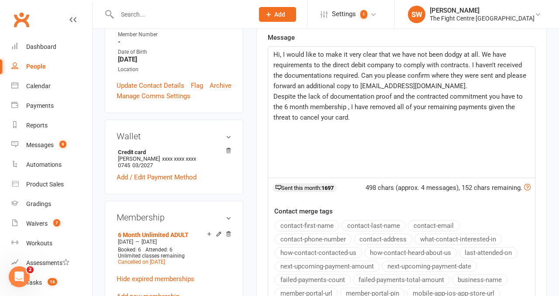
click at [372, 116] on p "Despite the lack of documentation proof and the contracted commitment you have …" at bounding box center [402, 106] width 257 height 31
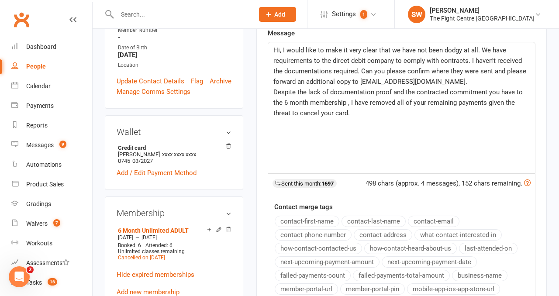
scroll to position [231, 0]
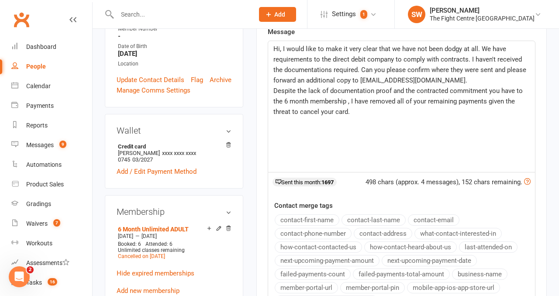
click at [351, 100] on span "Despite the lack of documentation proof and the contracted commitment you have …" at bounding box center [399, 101] width 251 height 29
click at [435, 113] on p "Despite the lack of documentation proof and the contracted commitment you have …" at bounding box center [402, 101] width 257 height 31
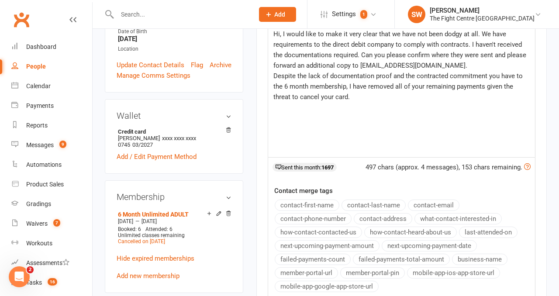
scroll to position [249, 0]
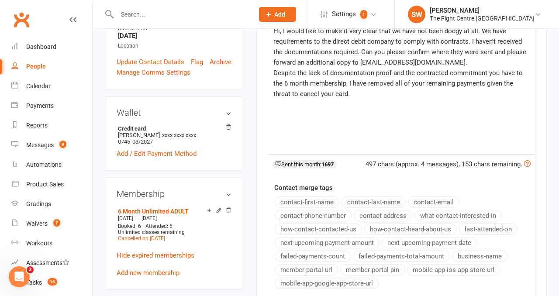
click at [367, 94] on p "Despite the lack of documentation proof and the contracted commitment you have …" at bounding box center [402, 83] width 257 height 31
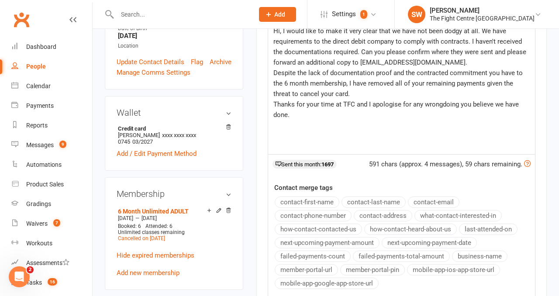
drag, startPoint x: 370, startPoint y: 117, endPoint x: 355, endPoint y: 104, distance: 19.8
click at [355, 104] on p "Thanks for your time at TFC and I apologise for any wrongdoing you believe we h…" at bounding box center [402, 109] width 257 height 21
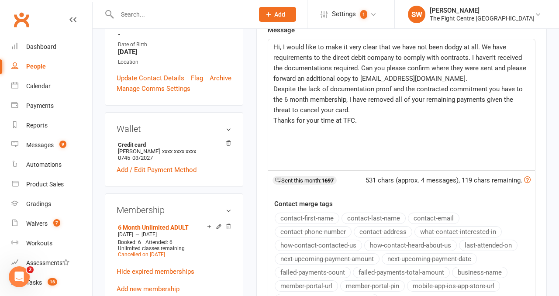
scroll to position [221, 0]
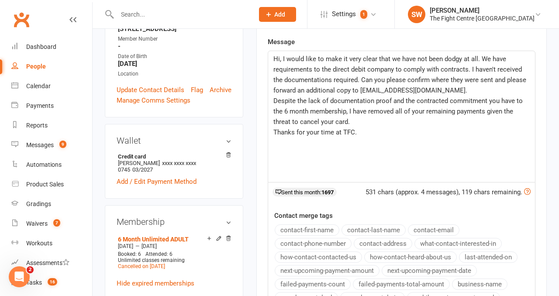
click at [365, 131] on p "Thanks for your time at TFC." at bounding box center [402, 132] width 257 height 10
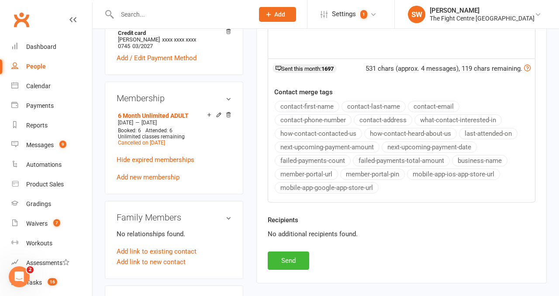
scroll to position [361, 0]
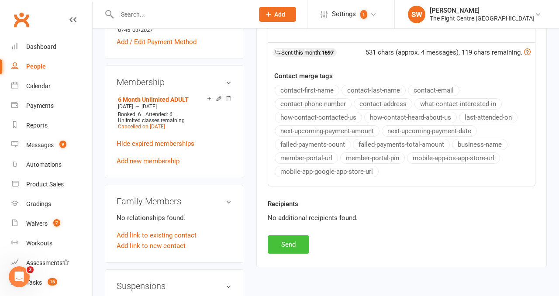
click at [298, 247] on button "Send" at bounding box center [289, 245] width 42 height 18
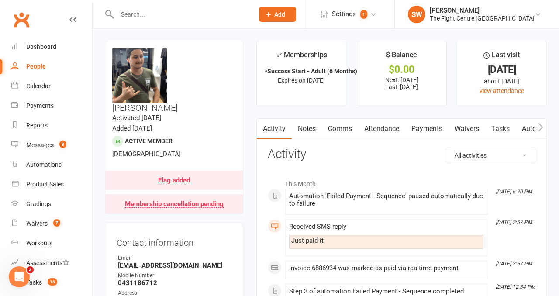
click at [413, 148] on h3 "Activity" at bounding box center [402, 155] width 268 height 14
click at [423, 134] on link "Payments" at bounding box center [427, 129] width 43 height 20
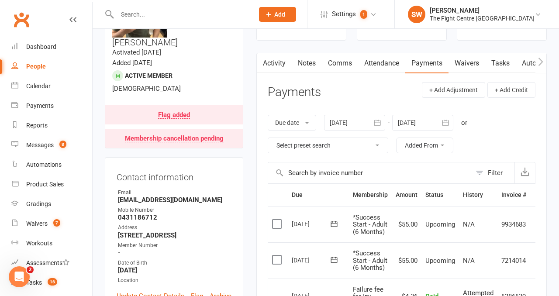
scroll to position [17, 0]
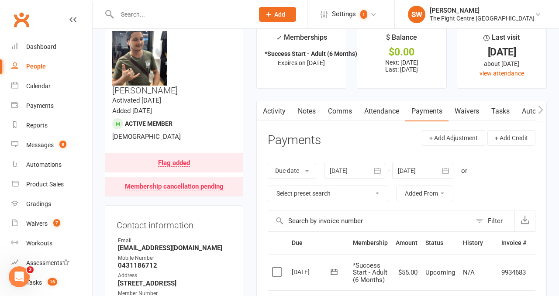
click at [351, 114] on link "Comms" at bounding box center [340, 111] width 36 height 20
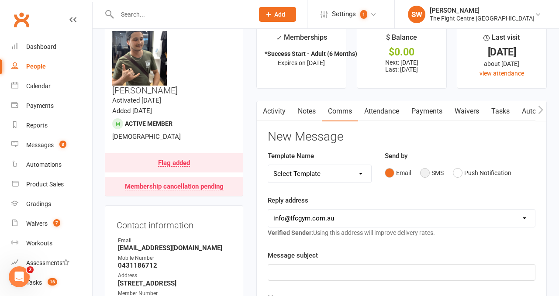
click at [420, 173] on button "SMS" at bounding box center [432, 173] width 24 height 17
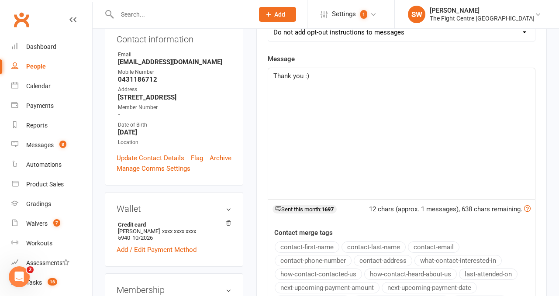
scroll to position [308, 0]
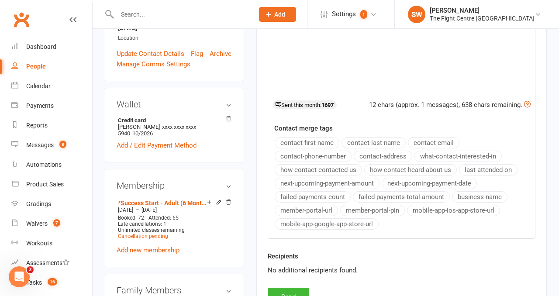
click at [285, 287] on div "Recipients No additional recipients found." at bounding box center [401, 269] width 281 height 37
click at [285, 289] on button "Send" at bounding box center [289, 297] width 42 height 18
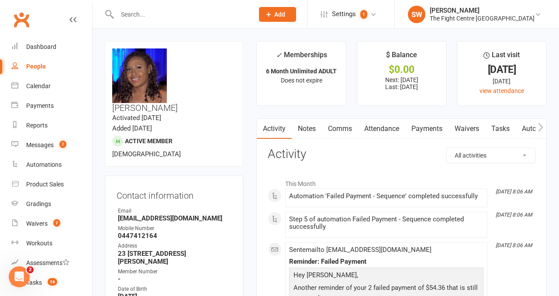
click at [420, 132] on link "Payments" at bounding box center [427, 129] width 43 height 20
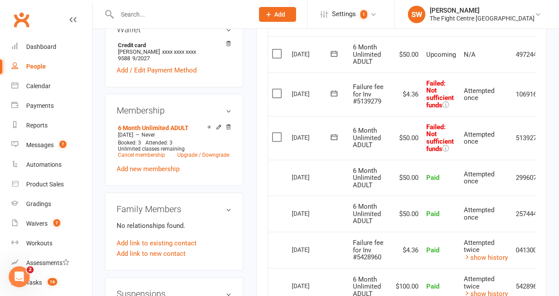
scroll to position [341, 0]
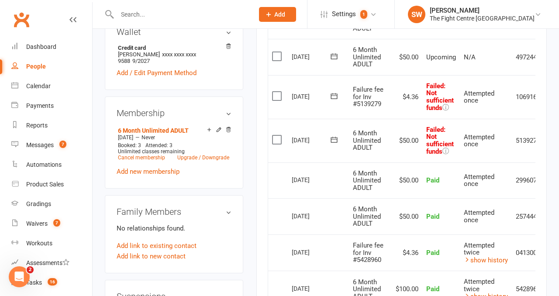
click at [339, 143] on button at bounding box center [334, 140] width 17 height 9
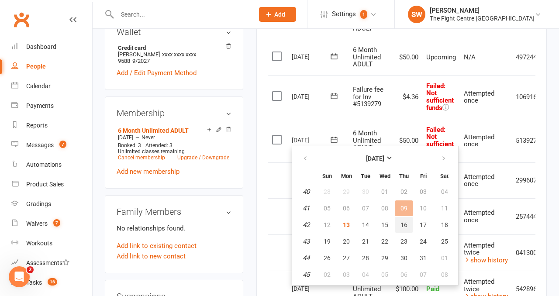
click at [407, 227] on span "16" at bounding box center [404, 225] width 7 height 7
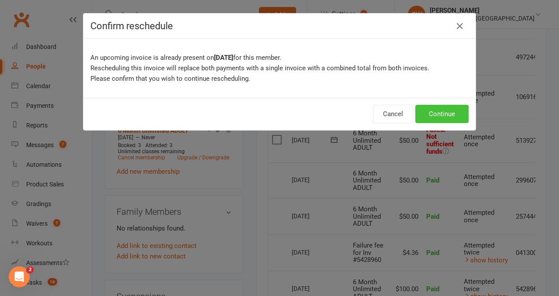
click at [448, 114] on button "Continue" at bounding box center [442, 114] width 53 height 18
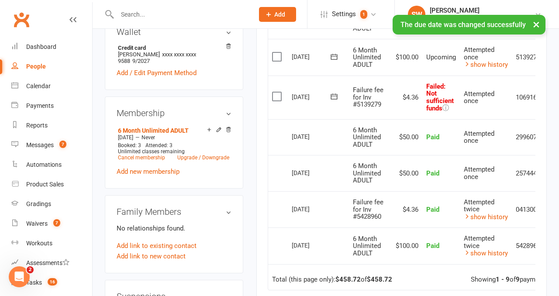
scroll to position [0, 31]
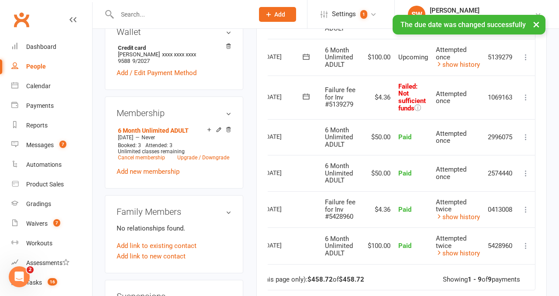
click at [523, 98] on icon at bounding box center [526, 97] width 9 height 9
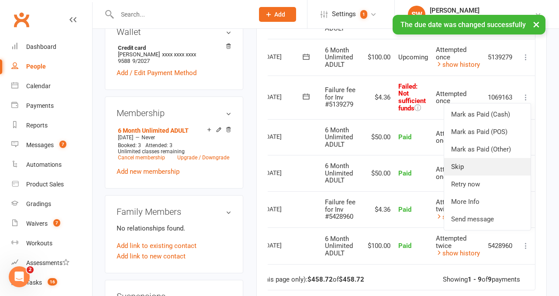
click at [485, 158] on link "Skip" at bounding box center [488, 166] width 87 height 17
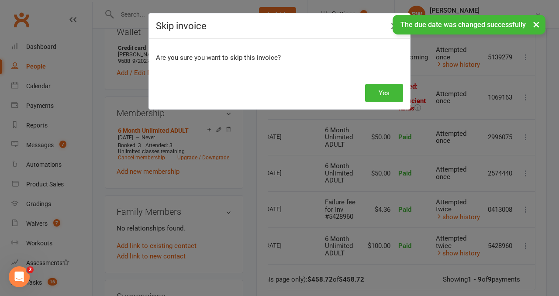
click at [393, 30] on div "× The due date was changed successfully" at bounding box center [469, 25] width 153 height 20
click at [536, 25] on button "×" at bounding box center [537, 24] width 16 height 19
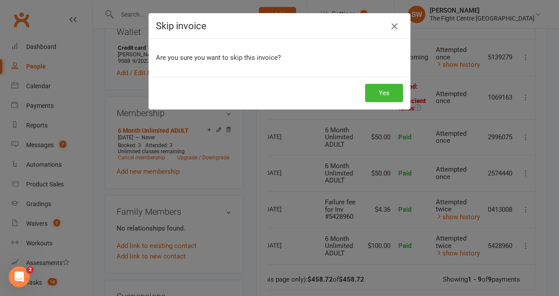
click at [394, 22] on icon "button" at bounding box center [394, 26] width 10 height 10
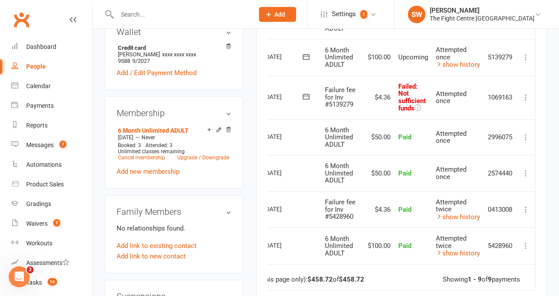
click at [527, 94] on icon at bounding box center [526, 97] width 9 height 9
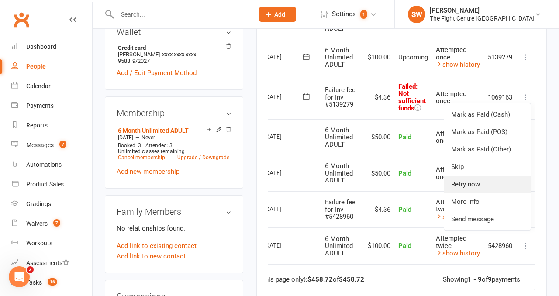
click at [480, 187] on link "Retry now" at bounding box center [488, 184] width 87 height 17
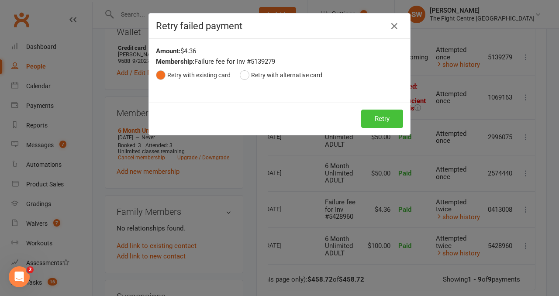
click at [381, 123] on button "Retry" at bounding box center [382, 119] width 42 height 18
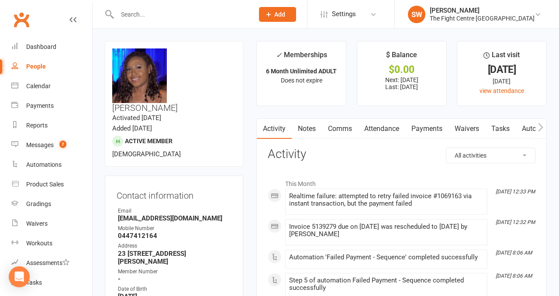
click at [416, 127] on link "Payments" at bounding box center [427, 129] width 43 height 20
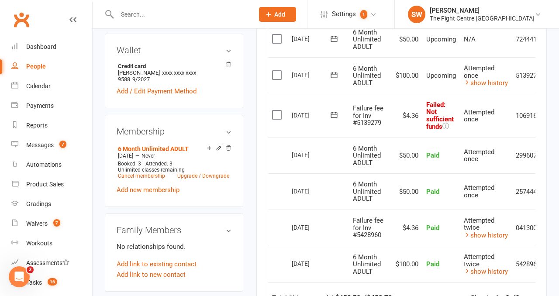
scroll to position [0, 31]
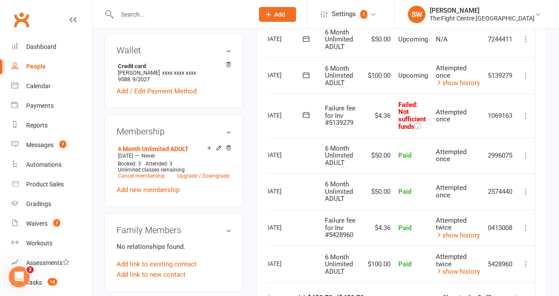
click at [524, 116] on icon at bounding box center [526, 115] width 9 height 9
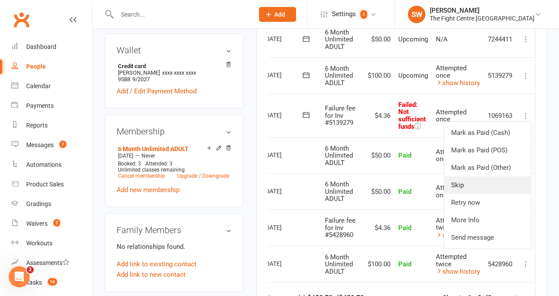
click at [459, 186] on link "Skip" at bounding box center [488, 185] width 87 height 17
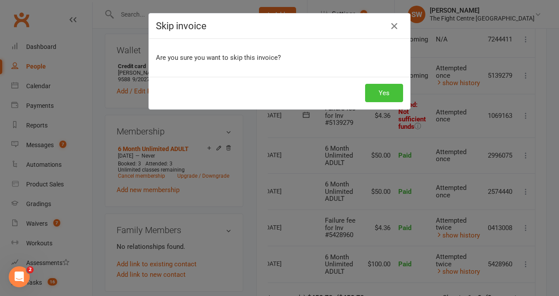
click at [394, 86] on button "Yes" at bounding box center [384, 93] width 38 height 18
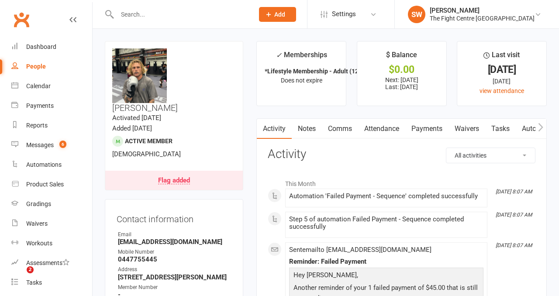
click at [541, 128] on icon "button" at bounding box center [541, 127] width 5 height 9
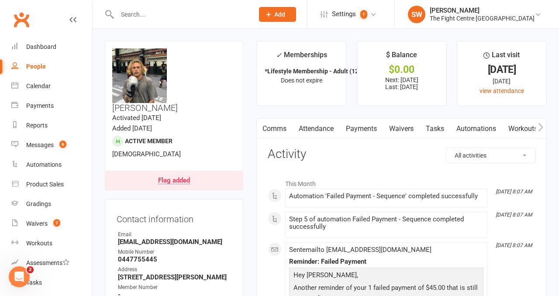
click at [541, 128] on icon "button" at bounding box center [541, 127] width 5 height 9
click at [541, 127] on icon "button" at bounding box center [541, 127] width 5 height 9
click at [463, 126] on link "Mobile App" at bounding box center [466, 129] width 47 height 20
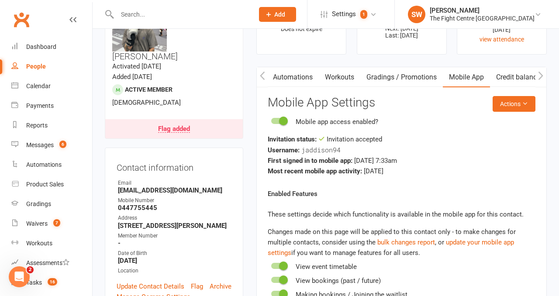
scroll to position [62, 0]
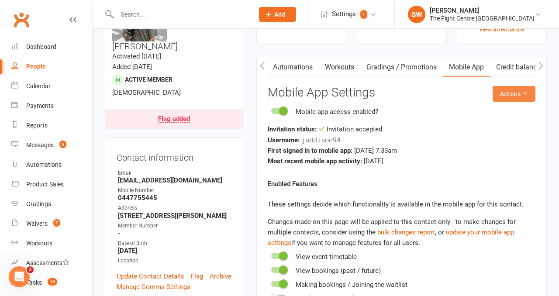
click at [527, 90] on icon at bounding box center [525, 93] width 6 height 6
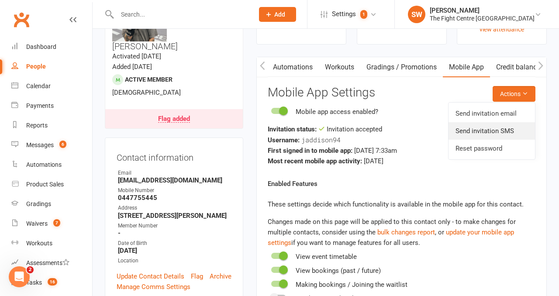
click at [518, 133] on link "Send invitation SMS" at bounding box center [492, 130] width 87 height 17
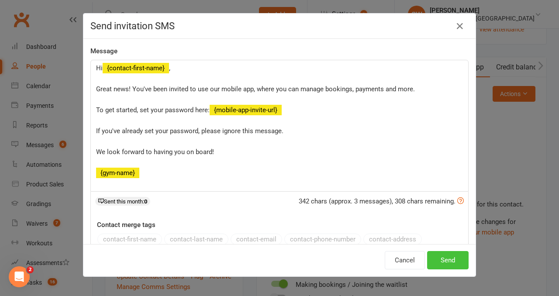
click at [448, 251] on button "Send" at bounding box center [448, 260] width 42 height 18
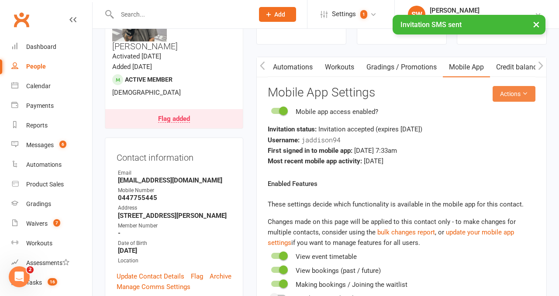
click at [516, 95] on button "Actions" at bounding box center [514, 94] width 43 height 16
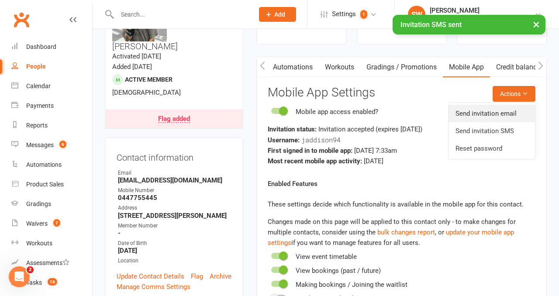
click at [516, 111] on link "Send invitation email" at bounding box center [492, 113] width 87 height 17
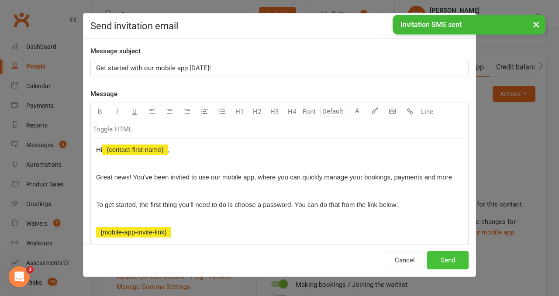
click at [462, 256] on button "Send" at bounding box center [448, 260] width 42 height 18
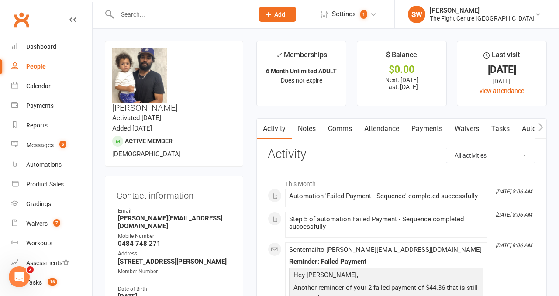
click at [424, 134] on link "Payments" at bounding box center [427, 129] width 43 height 20
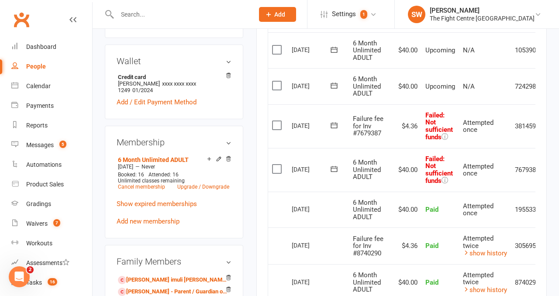
scroll to position [299, 0]
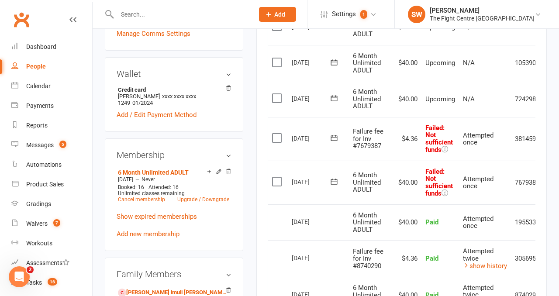
click at [336, 179] on icon at bounding box center [334, 182] width 7 height 6
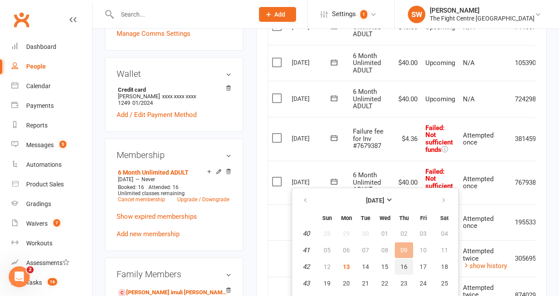
click at [410, 269] on button "16" at bounding box center [404, 267] width 18 height 16
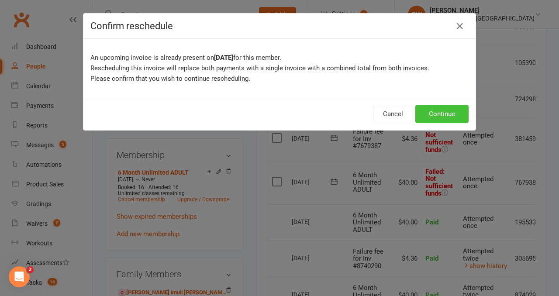
click at [431, 119] on button "Continue" at bounding box center [442, 114] width 53 height 18
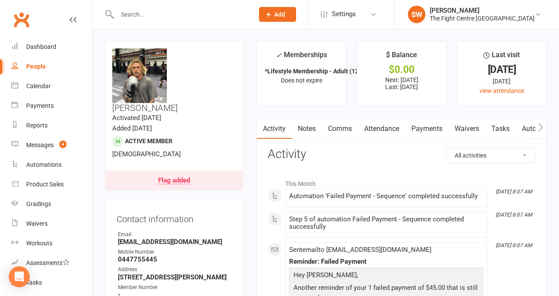
click at [426, 130] on link "Payments" at bounding box center [427, 129] width 43 height 20
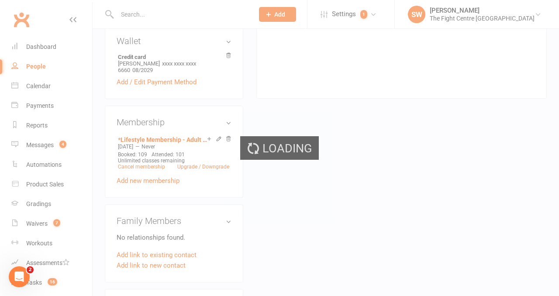
scroll to position [350, 0]
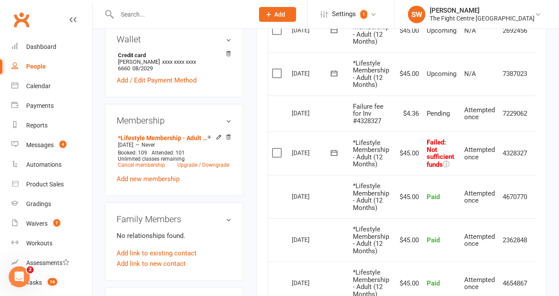
click at [334, 155] on icon at bounding box center [334, 153] width 7 height 6
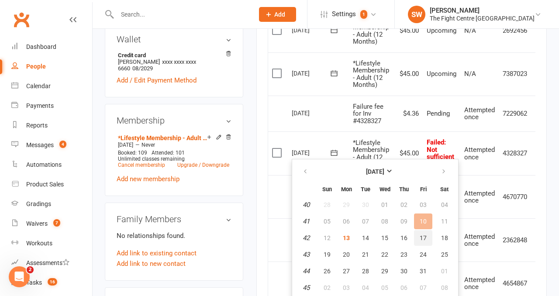
click at [420, 233] on button "17" at bounding box center [423, 238] width 18 height 16
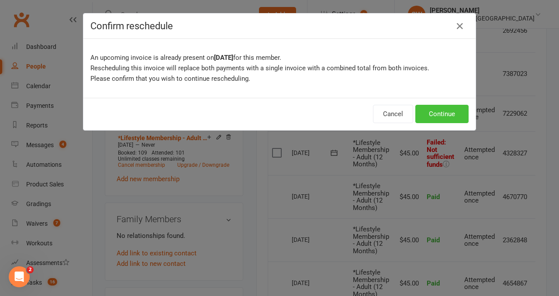
click at [456, 120] on button "Continue" at bounding box center [442, 114] width 53 height 18
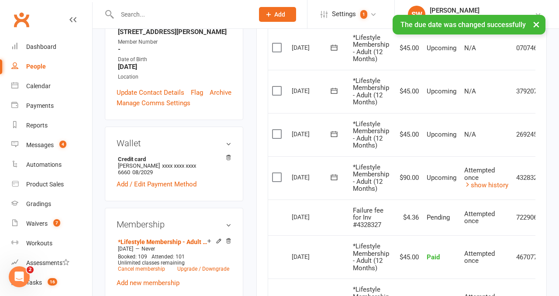
scroll to position [174, 0]
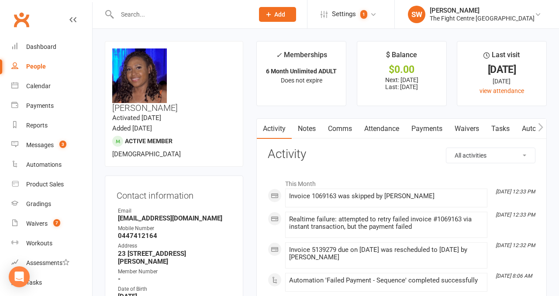
click at [427, 136] on link "Payments" at bounding box center [427, 129] width 43 height 20
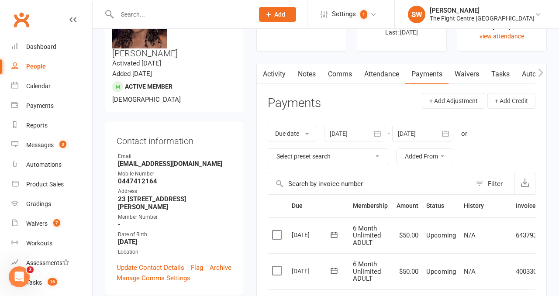
scroll to position [23, 0]
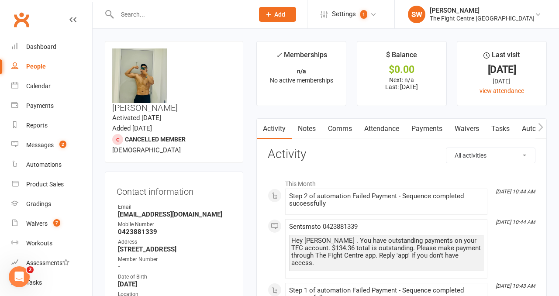
click at [421, 129] on link "Payments" at bounding box center [427, 129] width 43 height 20
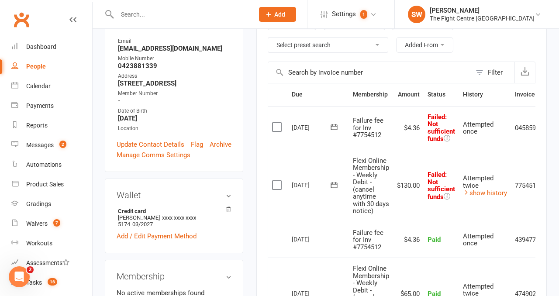
scroll to position [0, 31]
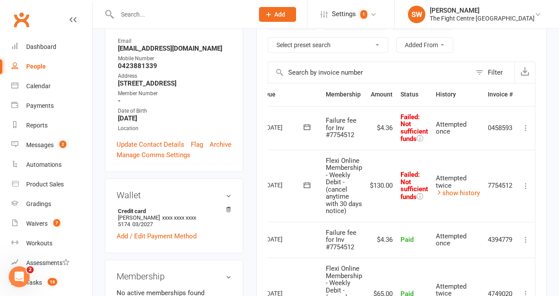
click at [525, 183] on icon at bounding box center [526, 186] width 9 height 9
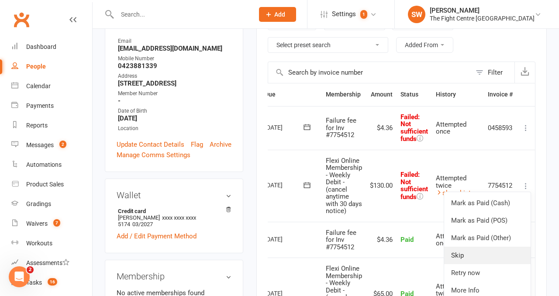
click at [480, 251] on link "Skip" at bounding box center [488, 255] width 87 height 17
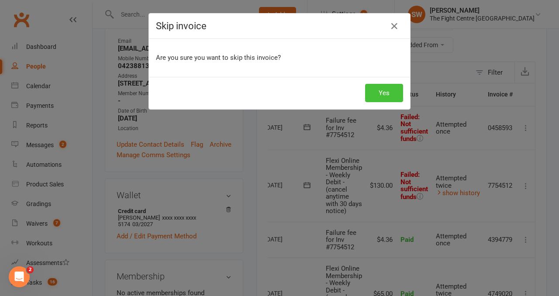
click at [385, 90] on button "Yes" at bounding box center [384, 93] width 38 height 18
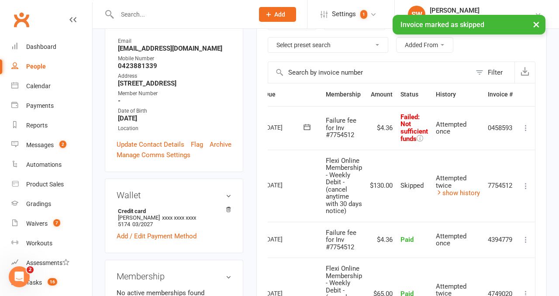
click at [529, 127] on icon at bounding box center [526, 128] width 9 height 9
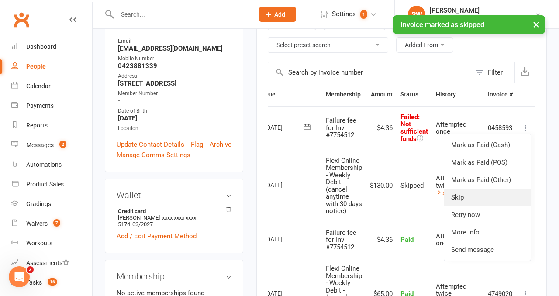
click at [478, 190] on link "Skip" at bounding box center [488, 197] width 87 height 17
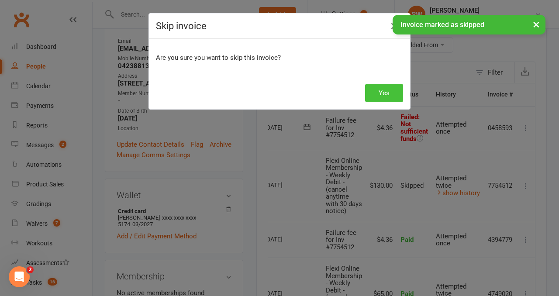
click at [382, 88] on button "Yes" at bounding box center [384, 93] width 38 height 18
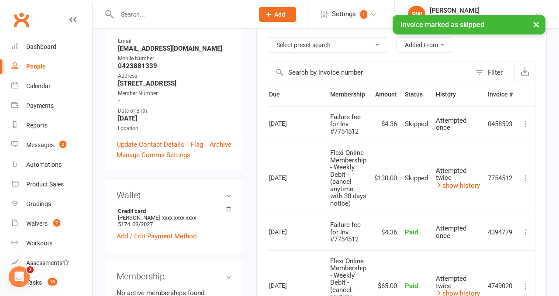
scroll to position [0, 15]
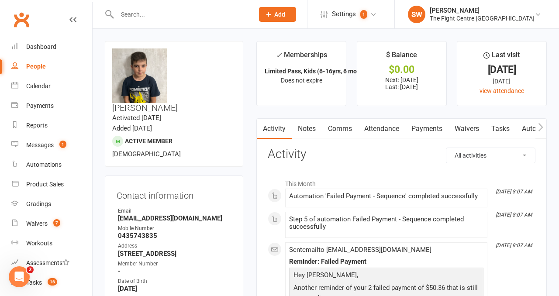
click at [431, 123] on link "Payments" at bounding box center [427, 129] width 43 height 20
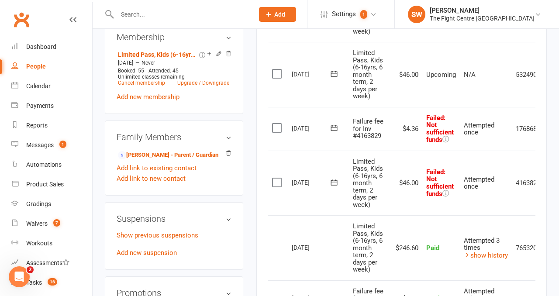
scroll to position [0, 31]
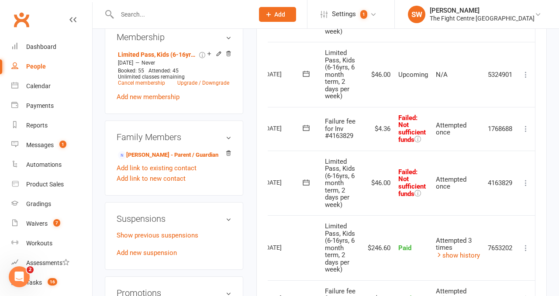
click at [525, 181] on icon at bounding box center [526, 183] width 9 height 9
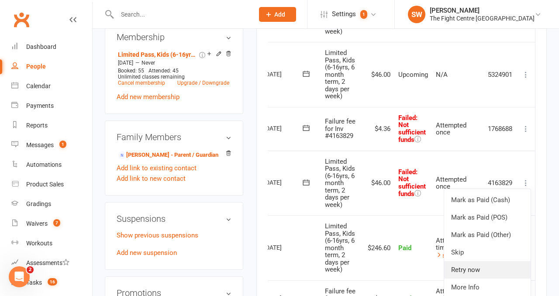
click at [465, 266] on link "Retry now" at bounding box center [488, 269] width 87 height 17
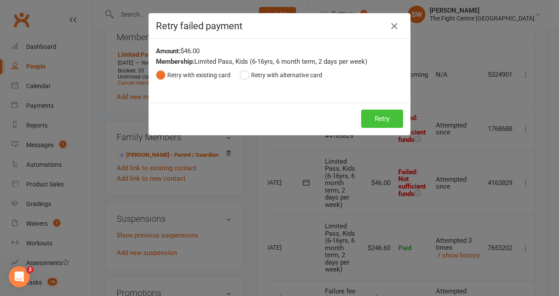
click at [381, 119] on button "Retry" at bounding box center [382, 119] width 42 height 18
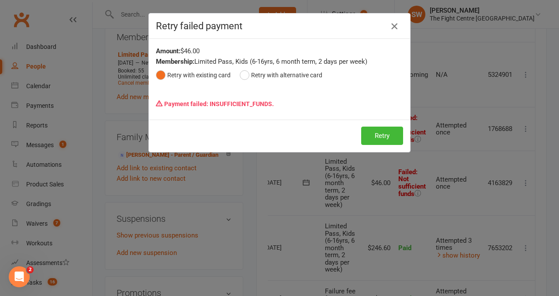
click at [391, 29] on icon "button" at bounding box center [394, 26] width 10 height 10
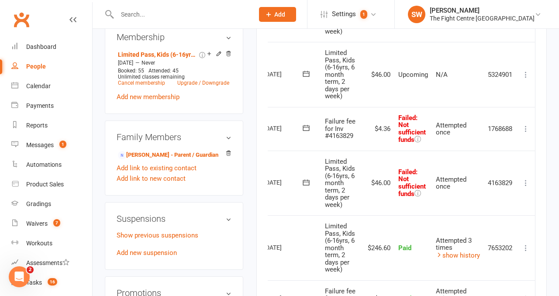
click at [523, 129] on icon at bounding box center [526, 129] width 9 height 9
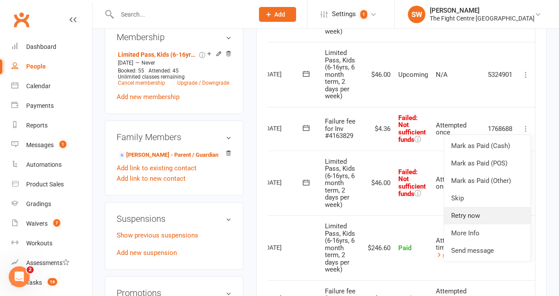
click at [475, 218] on link "Retry now" at bounding box center [488, 215] width 87 height 17
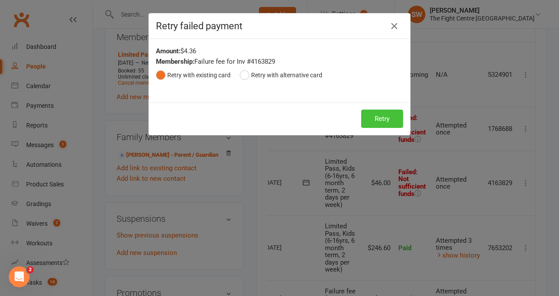
click at [370, 123] on button "Retry" at bounding box center [382, 119] width 42 height 18
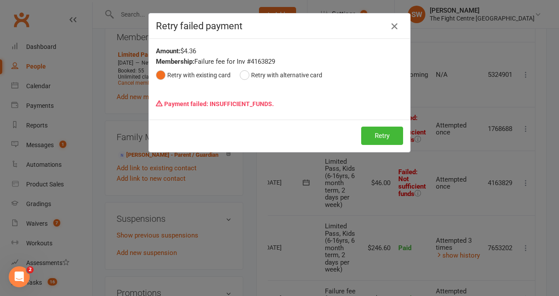
click at [390, 24] on icon "button" at bounding box center [394, 26] width 10 height 10
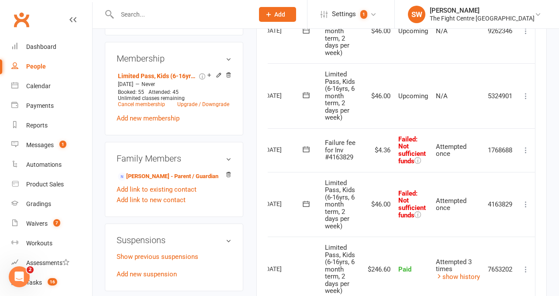
scroll to position [403, 0]
click at [304, 208] on icon at bounding box center [306, 205] width 9 height 9
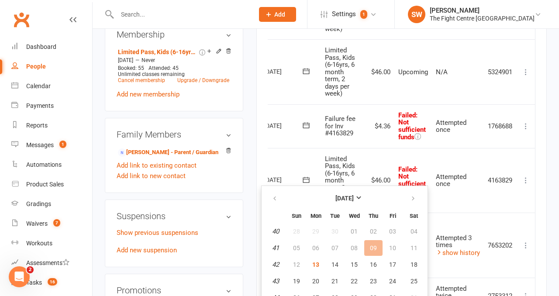
scroll to position [435, 0]
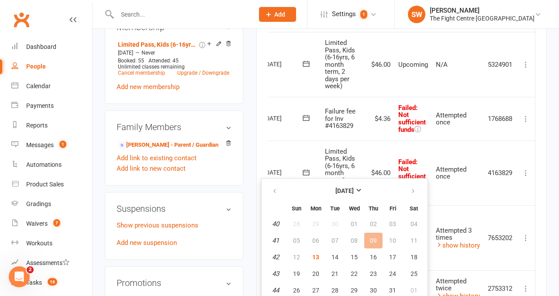
click at [383, 118] on td "$4.36" at bounding box center [379, 119] width 31 height 44
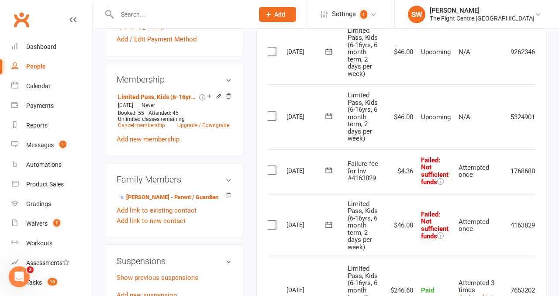
scroll to position [0, 0]
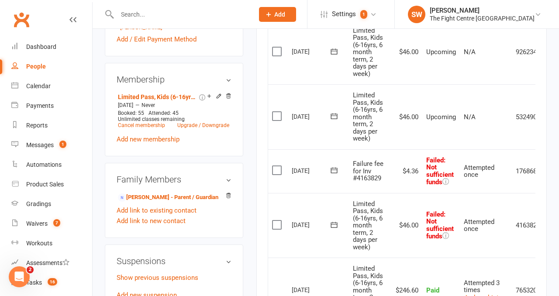
click at [332, 118] on icon at bounding box center [334, 116] width 9 height 9
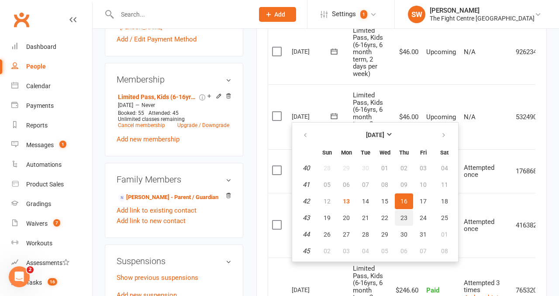
click at [405, 219] on span "23" at bounding box center [404, 218] width 7 height 7
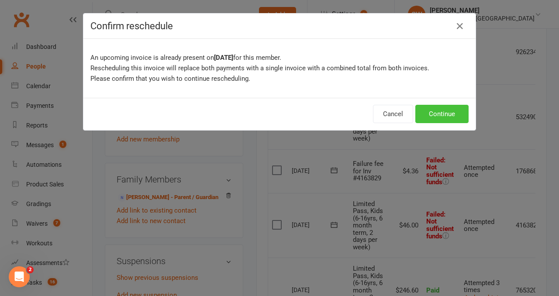
click at [459, 118] on button "Continue" at bounding box center [442, 114] width 53 height 18
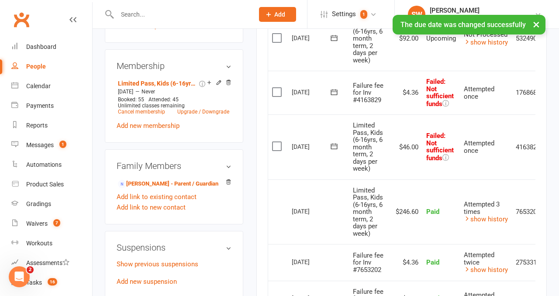
scroll to position [404, 0]
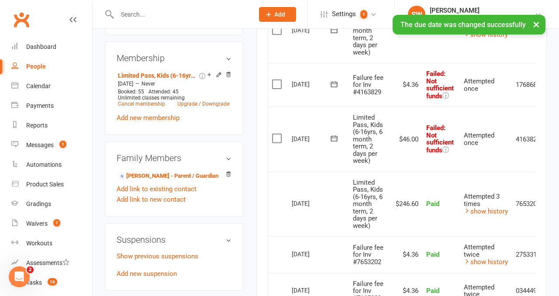
click at [334, 137] on icon at bounding box center [334, 138] width 9 height 9
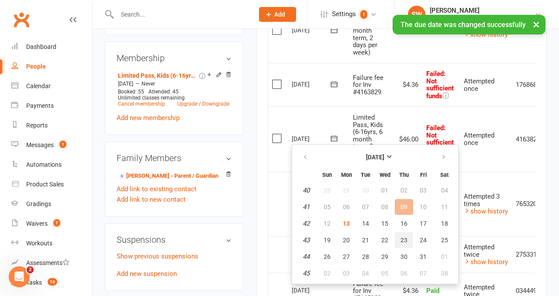
click at [405, 240] on span "23" at bounding box center [404, 240] width 7 height 7
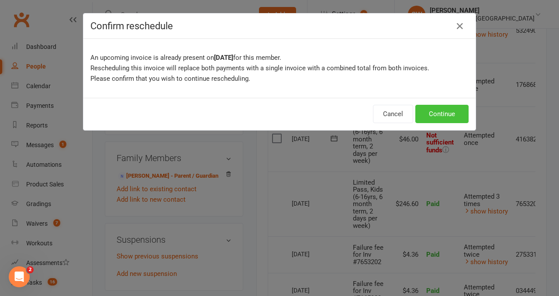
click at [428, 108] on button "Continue" at bounding box center [442, 114] width 53 height 18
